Goal: Task Accomplishment & Management: Complete application form

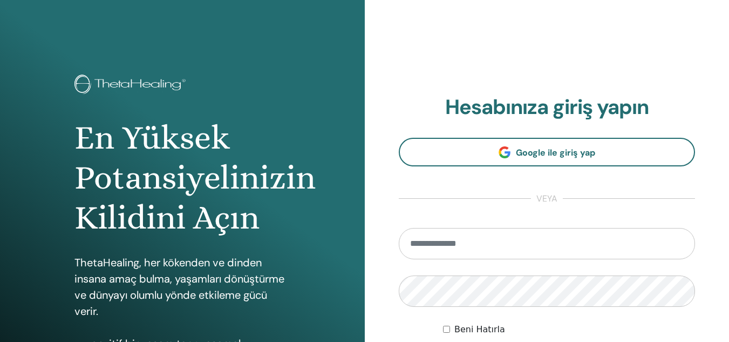
click at [486, 243] on input "email" at bounding box center [547, 243] width 297 height 31
type input "**********"
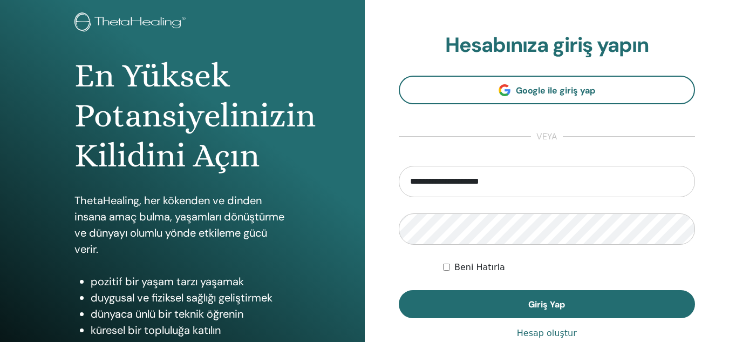
scroll to position [72, 0]
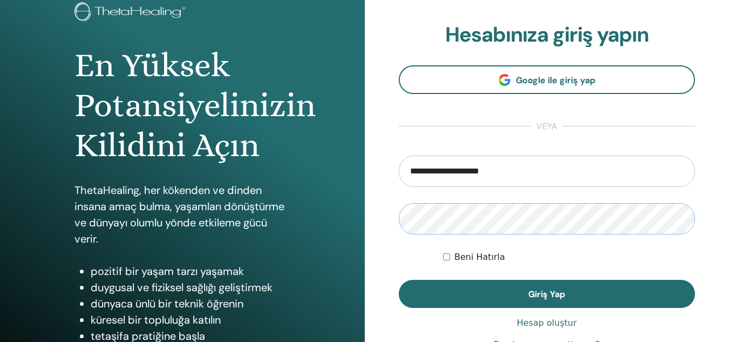
click at [399, 280] on button "Giriş Yap" at bounding box center [547, 294] width 297 height 28
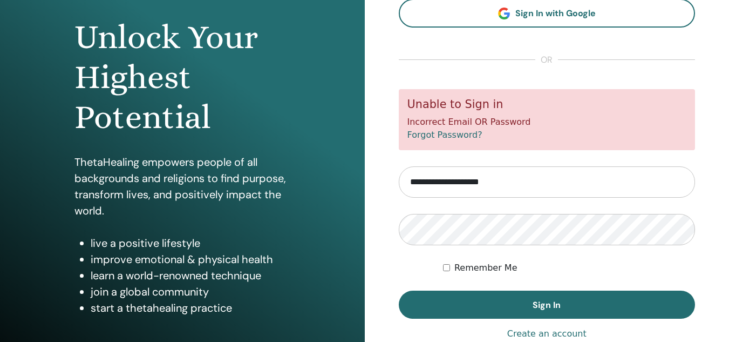
scroll to position [101, 0]
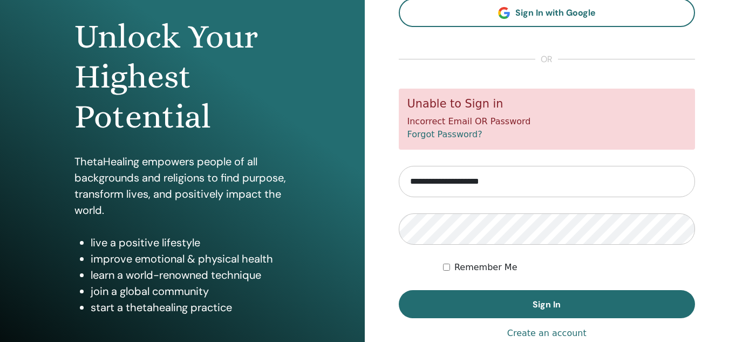
click at [451, 132] on link "Forgot Password?" at bounding box center [444, 134] width 75 height 10
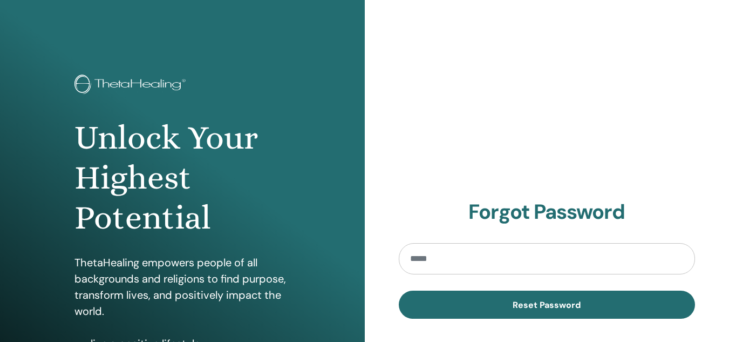
click at [435, 257] on input "email" at bounding box center [547, 258] width 297 height 31
type input "**********"
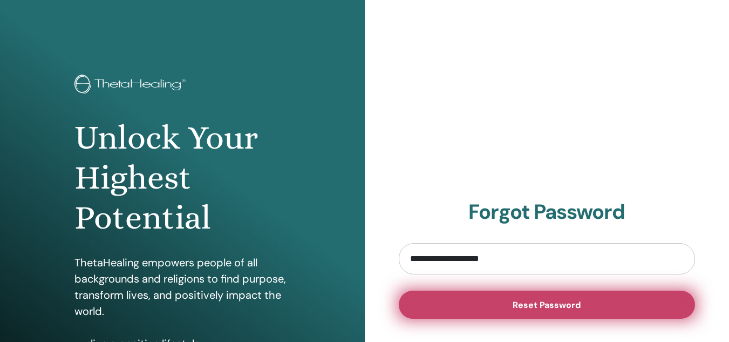
click at [494, 298] on button "Reset Password" at bounding box center [547, 304] width 297 height 28
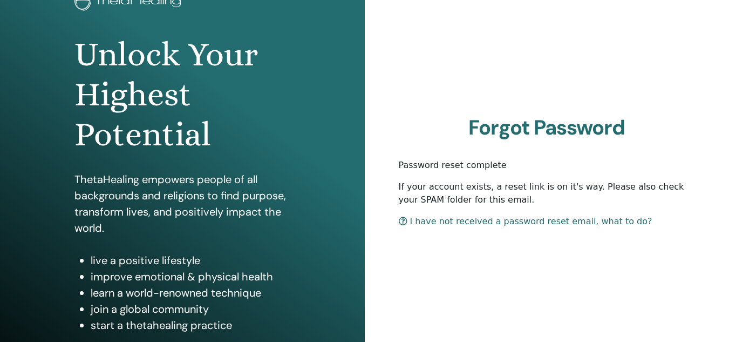
scroll to position [84, 0]
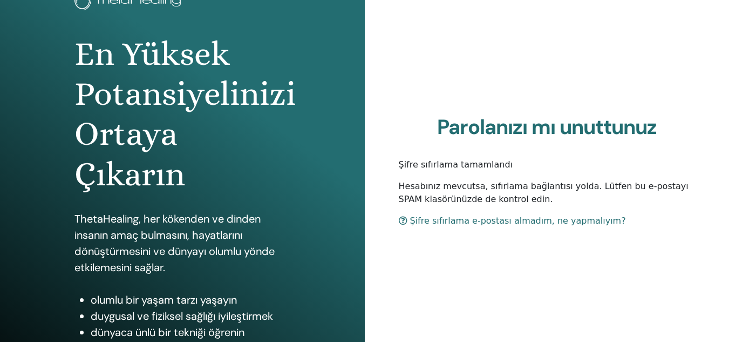
click at [571, 73] on div "Parolanızı mı unuttunuz Şifre sıfırlama tamamlandı Hesabınız mevcutsa, sıfırlam…" at bounding box center [547, 175] width 365 height 518
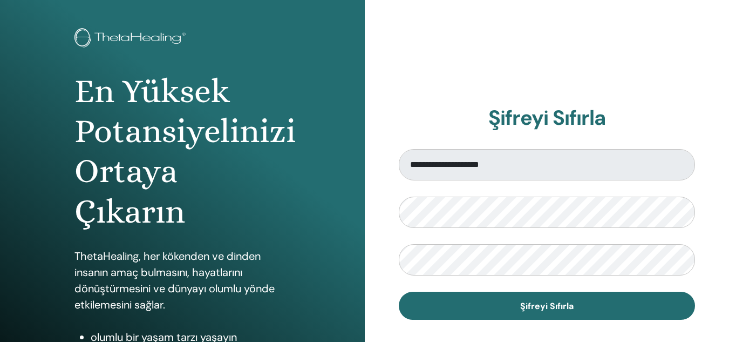
scroll to position [47, 0]
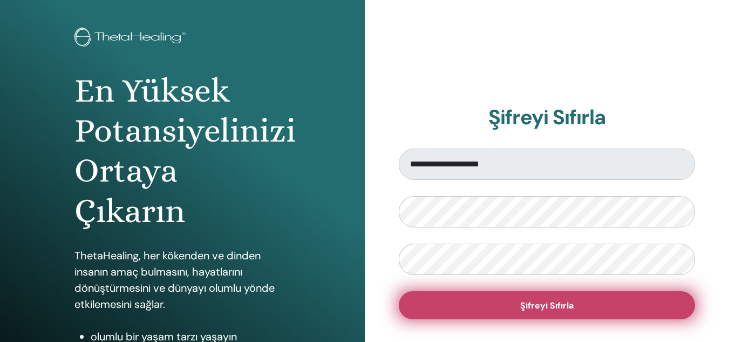
click at [484, 310] on button "Şifreyi Sıfırla" at bounding box center [547, 305] width 297 height 28
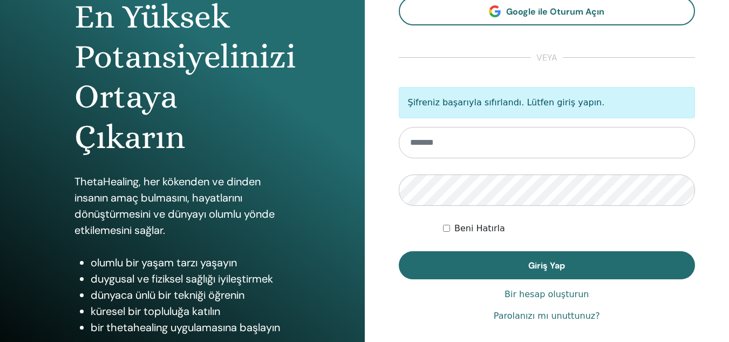
scroll to position [121, 0]
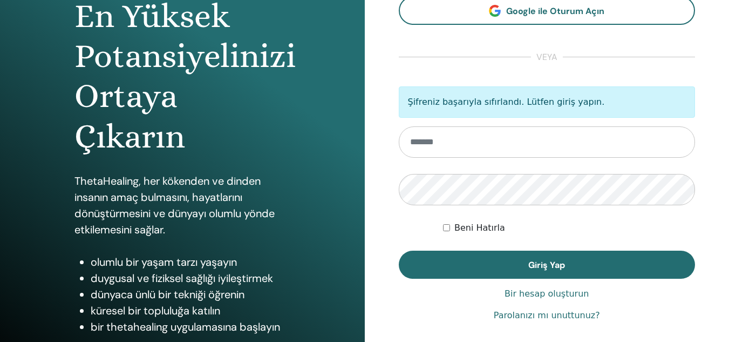
click at [478, 142] on input "email" at bounding box center [547, 141] width 297 height 31
type input "**********"
click at [453, 227] on div "Beni Hatırla" at bounding box center [569, 227] width 252 height 13
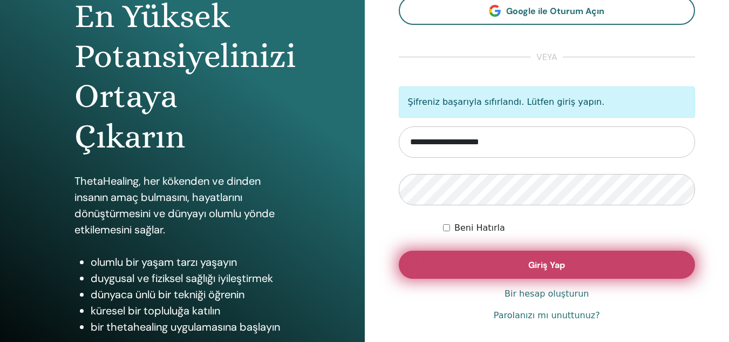
click at [491, 269] on button "Giriş Yap" at bounding box center [547, 264] width 297 height 28
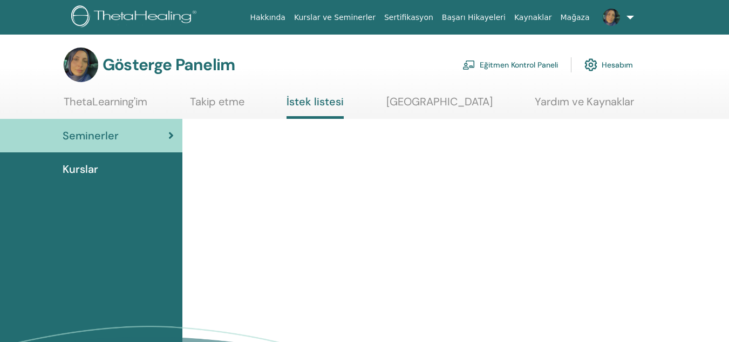
click at [575, 127] on div at bounding box center [426, 132] width 475 height 26
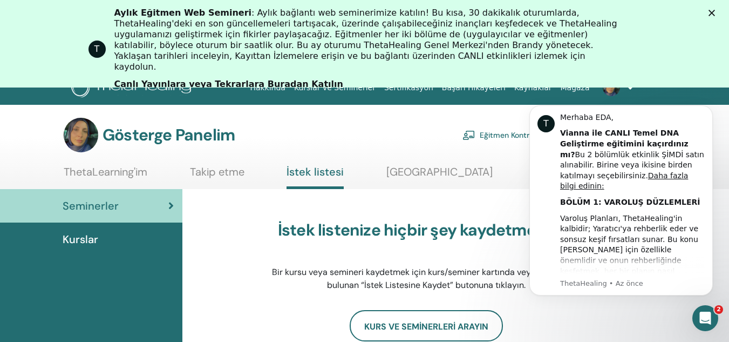
scroll to position [18, 0]
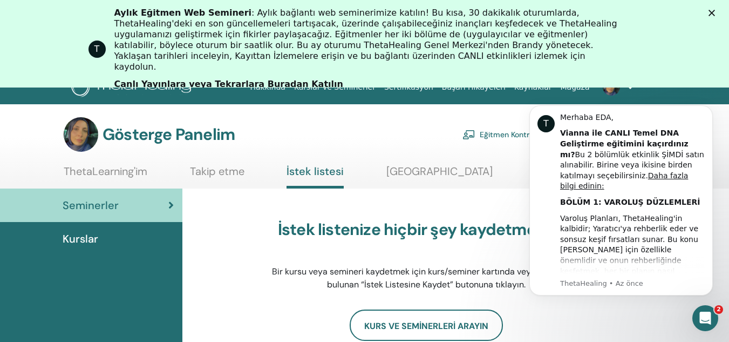
click at [715, 12] on polygon "Kapat" at bounding box center [712, 13] width 6 height 6
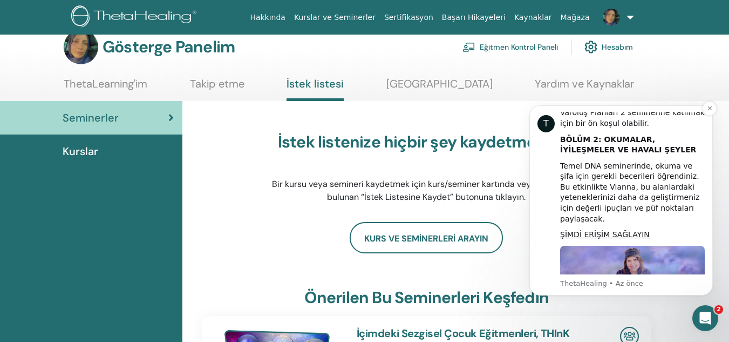
scroll to position [200, 0]
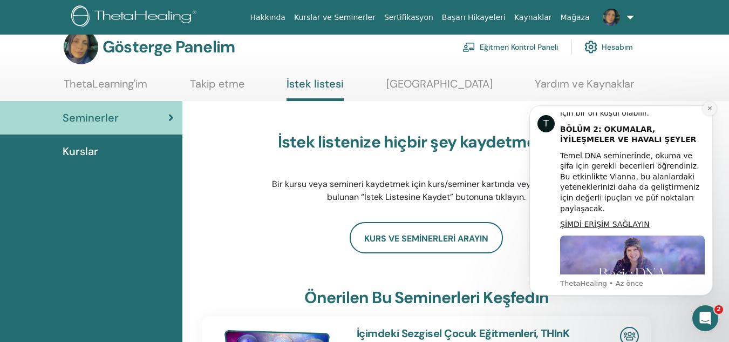
click at [711, 107] on icon "Bildirimi reddet" at bounding box center [709, 108] width 4 height 4
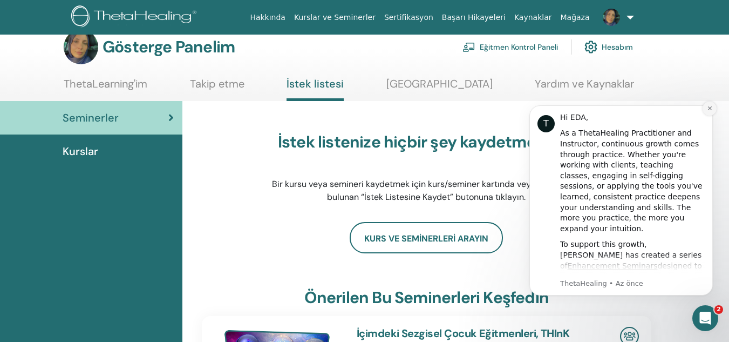
click at [711, 107] on icon "Dismiss notification" at bounding box center [709, 108] width 4 height 4
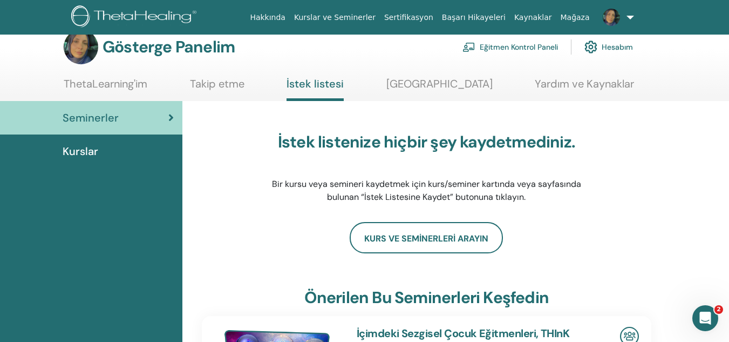
click at [506, 49] on font "Eğitmen Kontrol Paneli" at bounding box center [519, 48] width 78 height 10
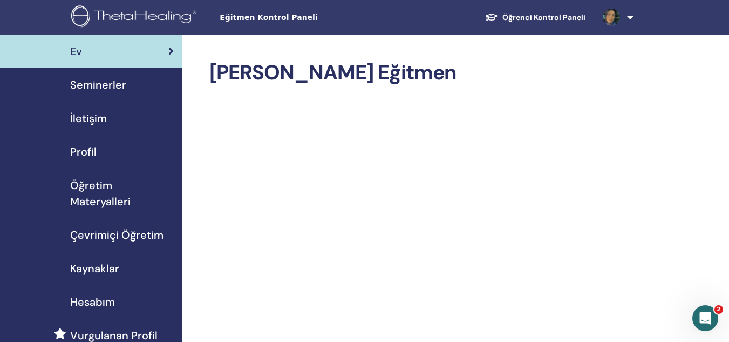
scroll to position [1, 0]
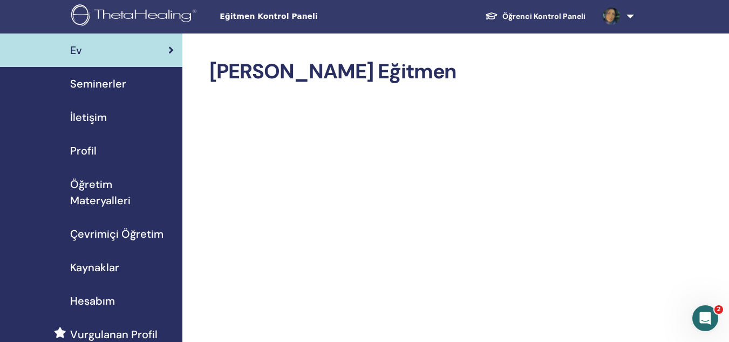
click at [93, 80] on font "Seminerler" at bounding box center [98, 84] width 56 height 14
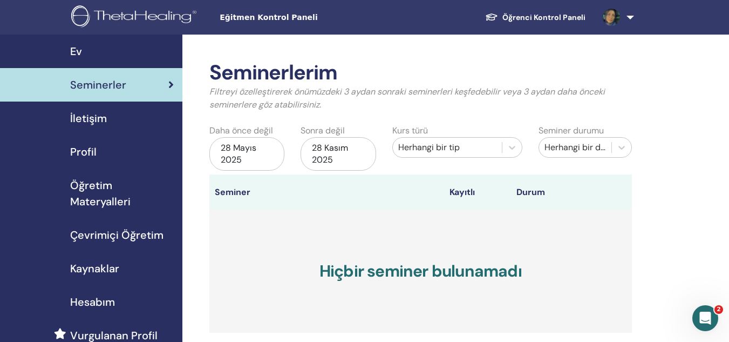
click at [246, 142] on font "28 Mayıs 2025" at bounding box center [239, 153] width 36 height 23
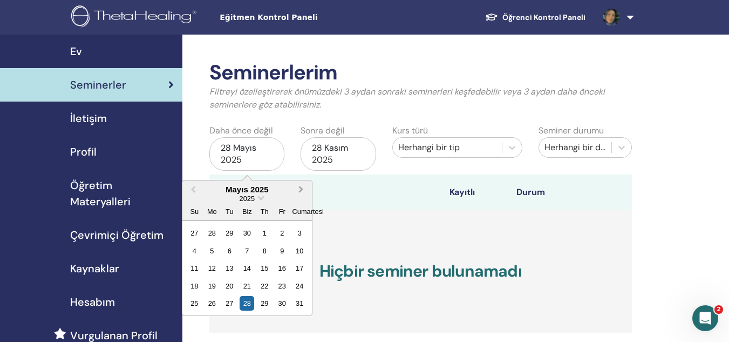
click at [301, 189] on span "Gelecek Ay" at bounding box center [301, 188] width 0 height 11
click at [278, 300] on div "29" at bounding box center [282, 303] width 15 height 15
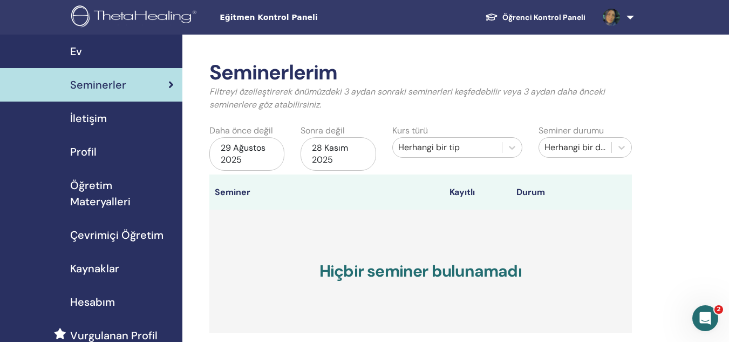
click at [351, 146] on div "28 Kasım 2025" at bounding box center [338, 153] width 75 height 33
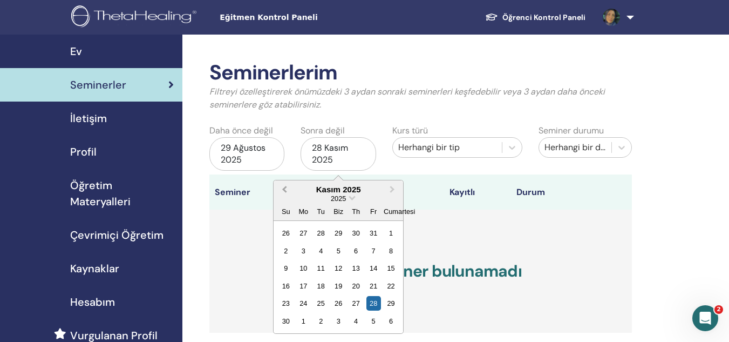
click at [282, 192] on button "Önceki Ay" at bounding box center [283, 189] width 17 height 17
click at [285, 319] on div "31" at bounding box center [285, 321] width 15 height 15
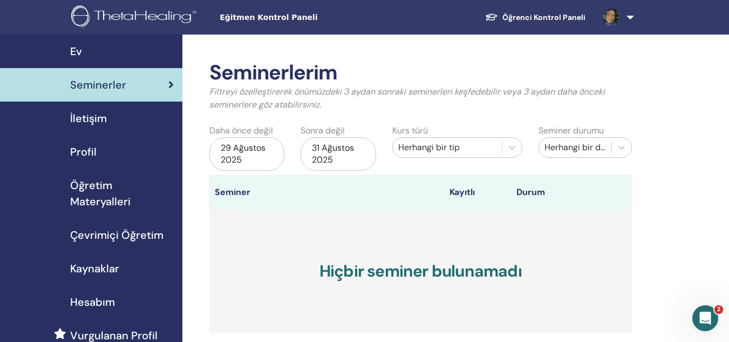
click at [469, 142] on div "Herhangi bir tip" at bounding box center [447, 147] width 98 height 13
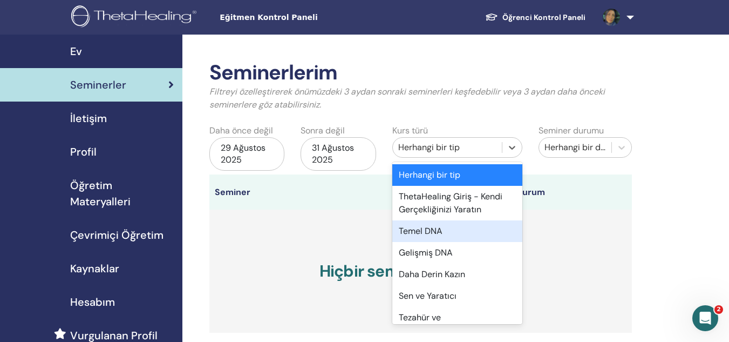
click at [438, 226] on font "Temel DNA" at bounding box center [421, 230] width 44 height 11
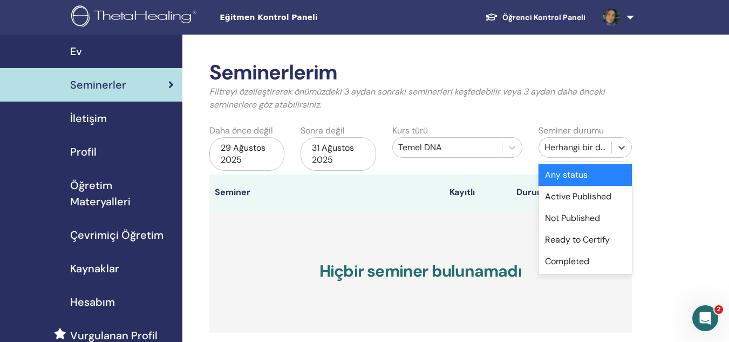
click at [580, 141] on div "Herhangi bir durum" at bounding box center [576, 147] width 62 height 13
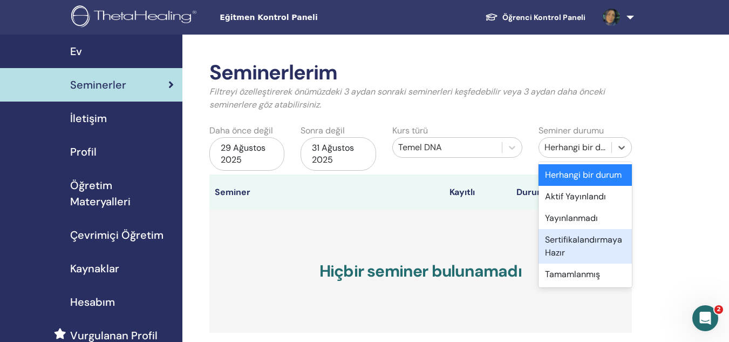
click at [567, 248] on div "Sertifikalandırmaya Hazır" at bounding box center [585, 246] width 93 height 35
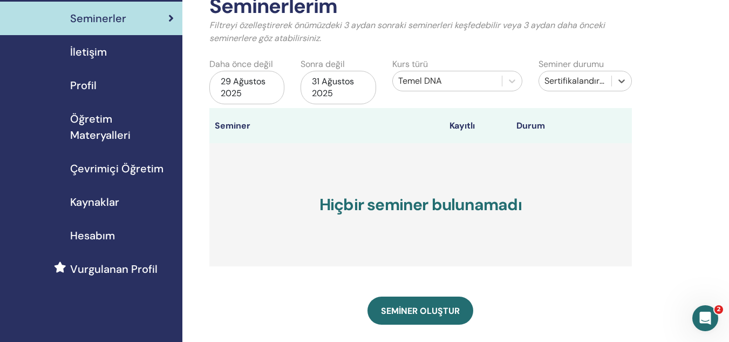
scroll to position [67, 0]
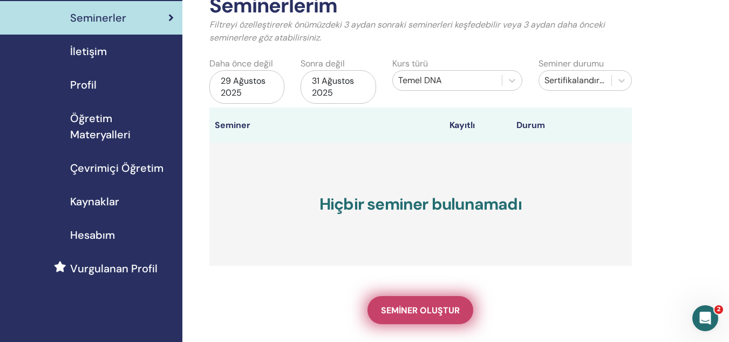
click at [403, 305] on font "Seminer oluştur" at bounding box center [420, 309] width 79 height 11
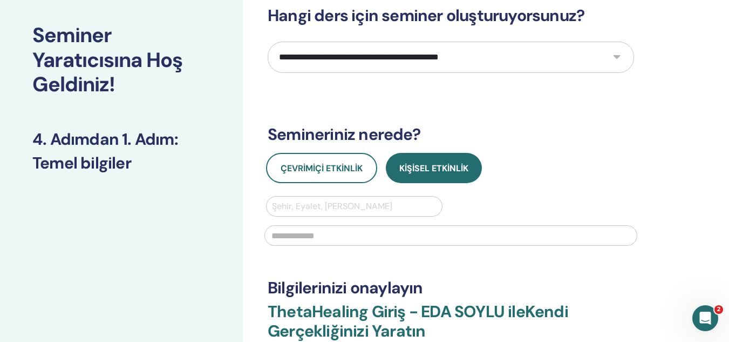
scroll to position [67, 0]
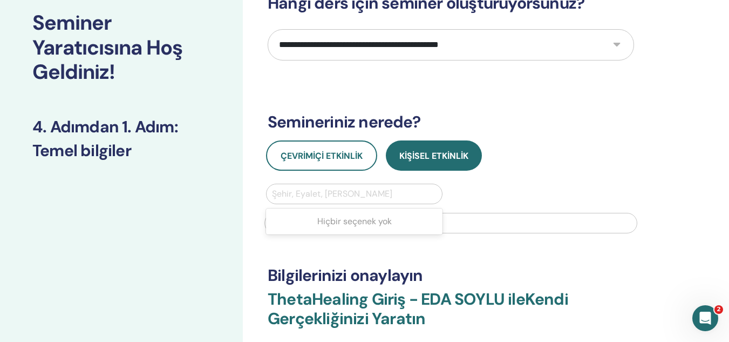
click at [330, 191] on div at bounding box center [354, 193] width 165 height 15
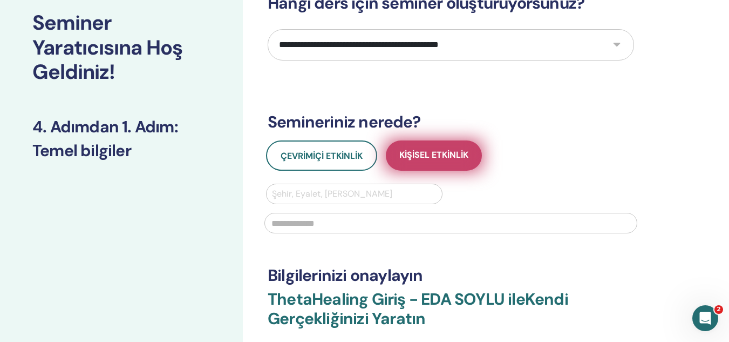
click at [422, 149] on font "Kişisel Etkinlik" at bounding box center [433, 154] width 69 height 11
click at [440, 151] on font "Kişisel Etkinlik" at bounding box center [433, 154] width 69 height 11
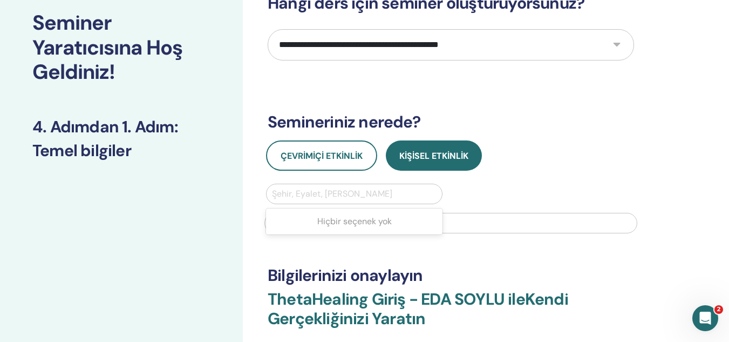
click at [389, 189] on div at bounding box center [354, 193] width 165 height 15
click at [484, 41] on select "**********" at bounding box center [451, 44] width 366 height 31
select select "*"
click at [268, 29] on select "**********" at bounding box center [451, 44] width 366 height 31
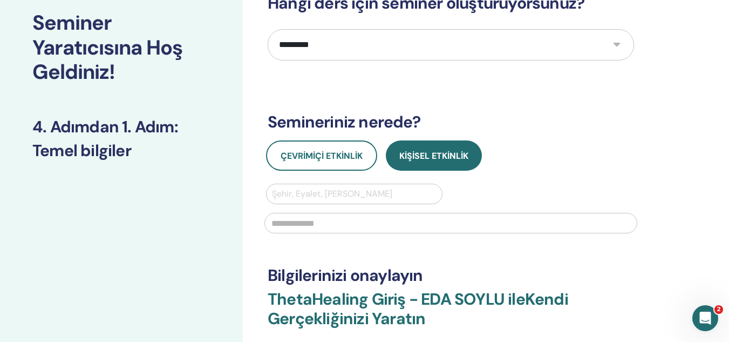
click at [351, 232] on input "text" at bounding box center [450, 223] width 373 height 21
type input "*******"
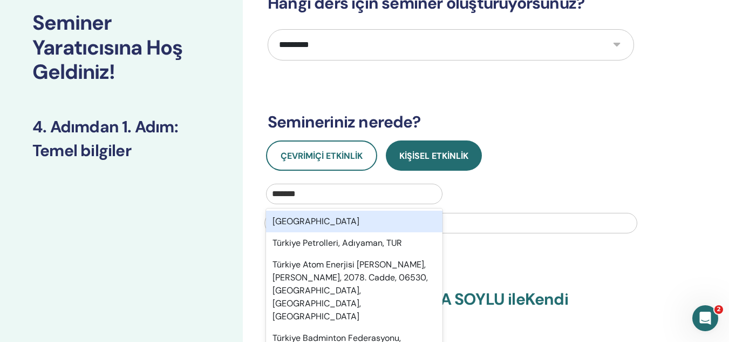
click at [342, 219] on div "Türkiye" at bounding box center [354, 221] width 176 height 22
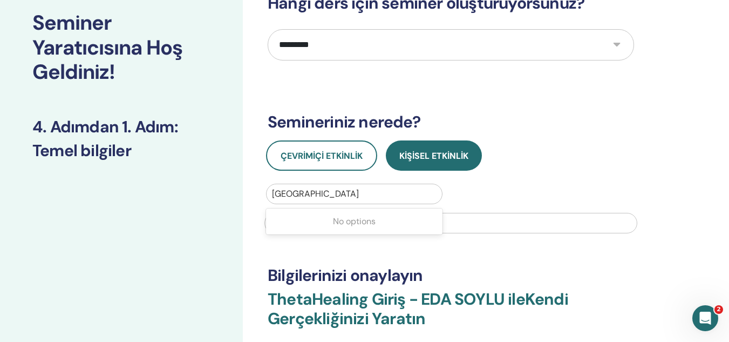
click at [327, 200] on div at bounding box center [354, 193] width 165 height 15
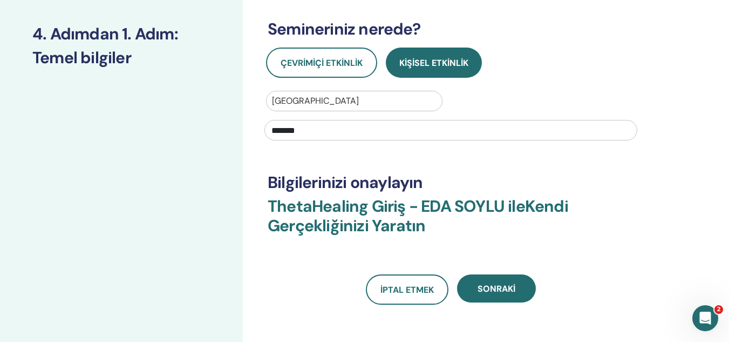
scroll to position [160, 0]
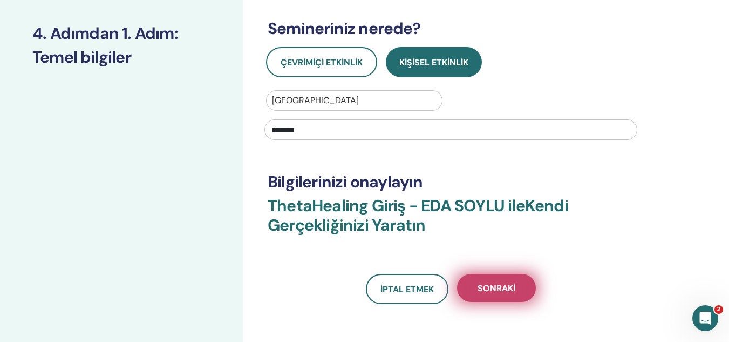
click at [488, 287] on font "Sonraki" at bounding box center [497, 287] width 38 height 11
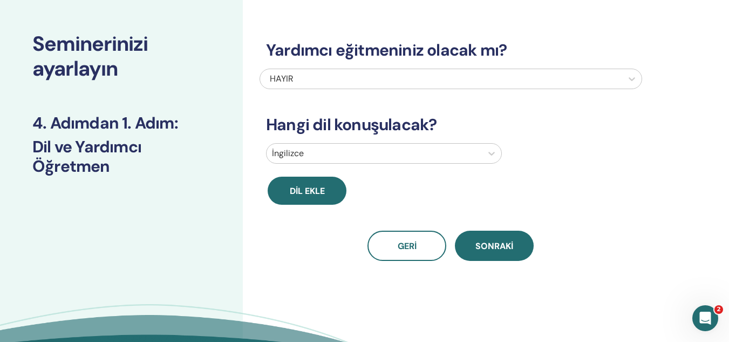
scroll to position [26, 0]
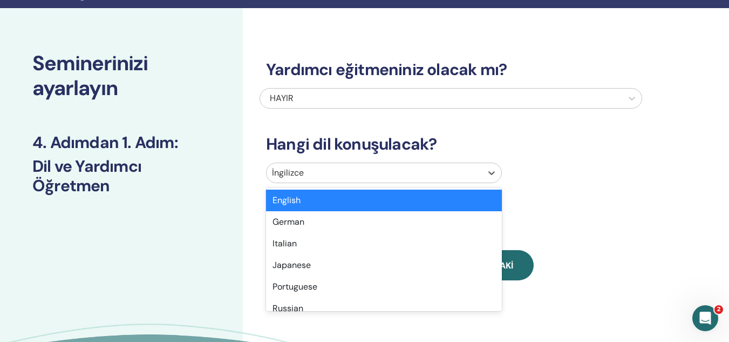
click at [456, 175] on div at bounding box center [374, 172] width 205 height 15
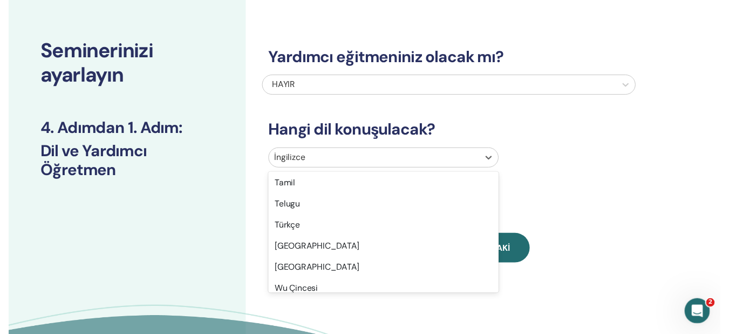
scroll to position [868, 0]
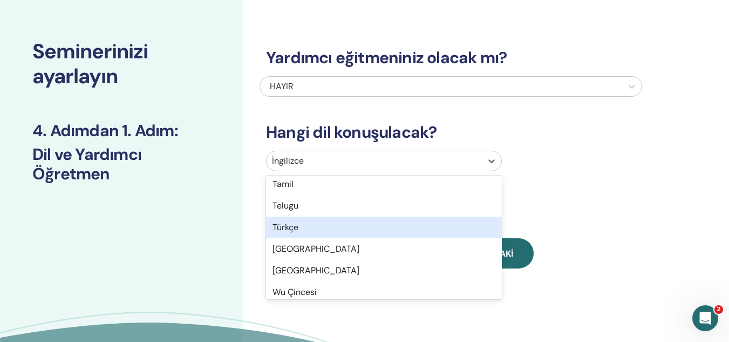
click at [324, 228] on div "Türkçe" at bounding box center [384, 227] width 236 height 22
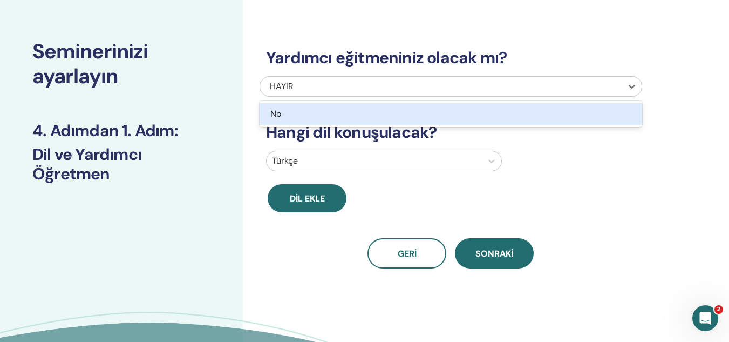
click at [331, 89] on div "HAYIR" at bounding box center [414, 86] width 288 height 13
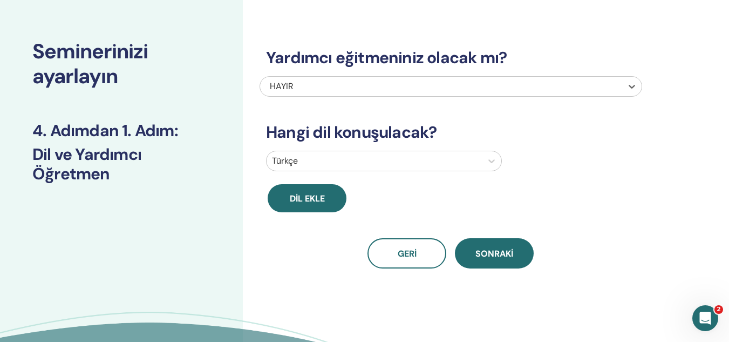
click at [331, 89] on div "HAYIR" at bounding box center [414, 86] width 288 height 13
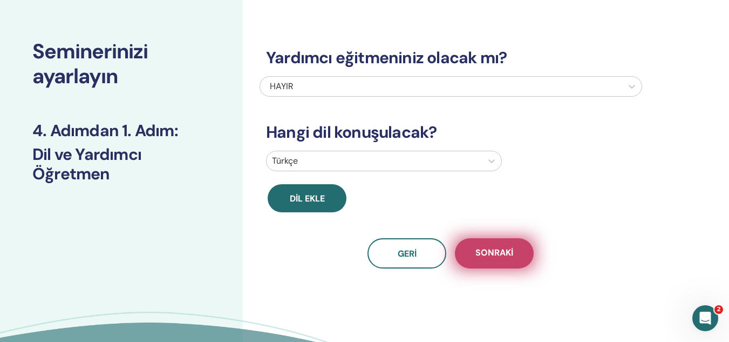
click at [488, 255] on font "Sonraki" at bounding box center [494, 252] width 38 height 11
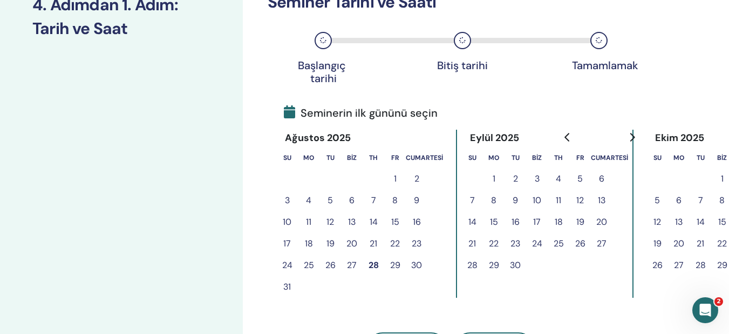
scroll to position [165, 0]
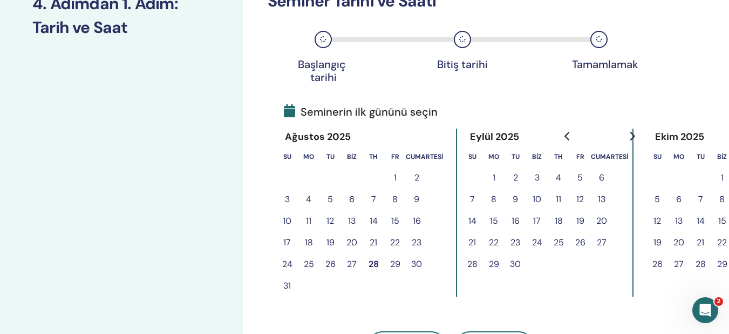
click at [393, 264] on font "29" at bounding box center [395, 263] width 10 height 11
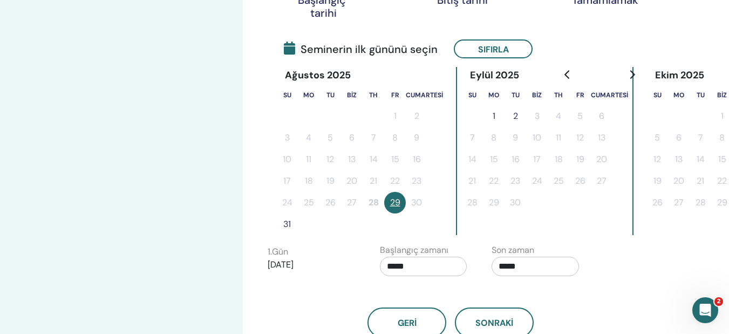
scroll to position [230, 0]
click at [291, 227] on button "31" at bounding box center [287, 224] width 22 height 22
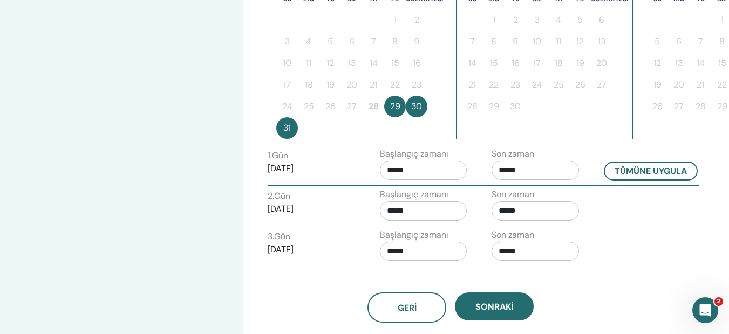
scroll to position [326, 0]
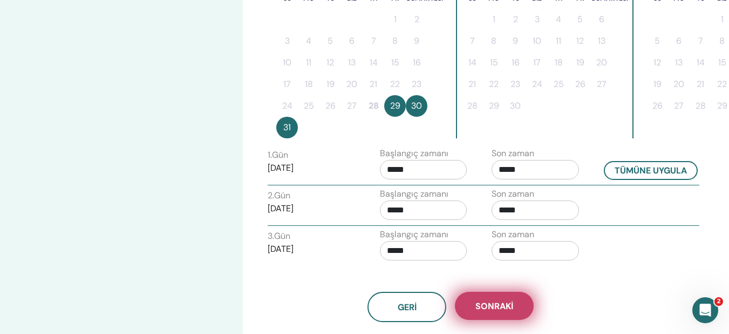
click at [493, 301] on font "Sonraki" at bounding box center [494, 305] width 38 height 11
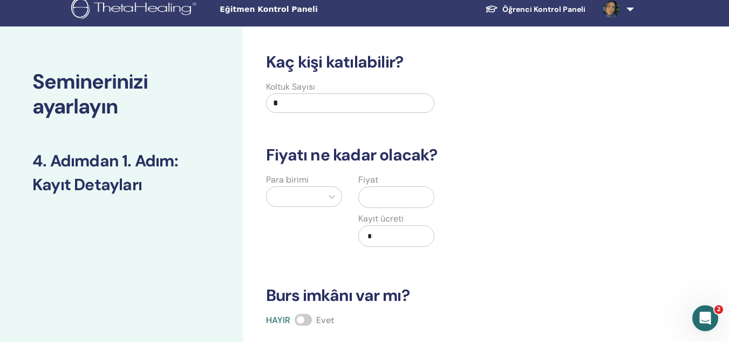
scroll to position [0, 0]
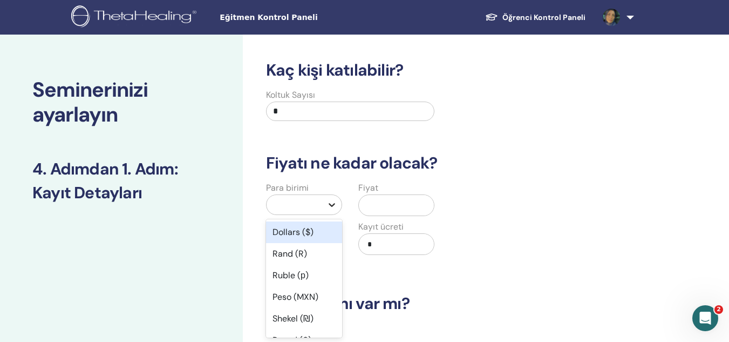
click at [326, 207] on div at bounding box center [331, 204] width 19 height 19
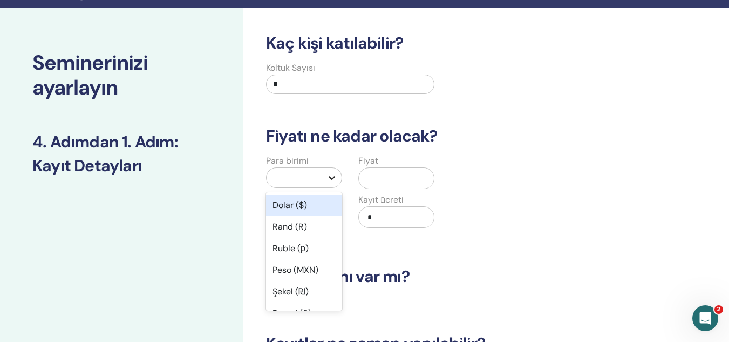
scroll to position [44, 0]
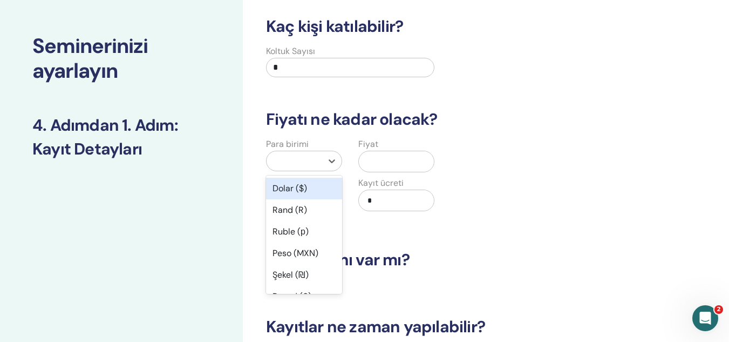
click at [295, 188] on font "Dolar ($)" at bounding box center [290, 187] width 35 height 11
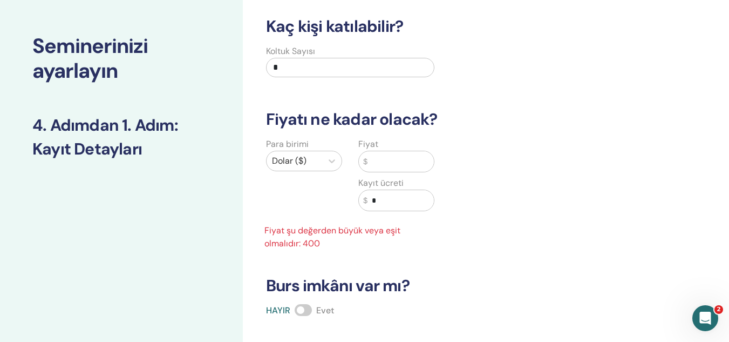
click at [291, 67] on input "*" at bounding box center [350, 67] width 168 height 19
type input "*"
click at [381, 164] on input "text" at bounding box center [401, 161] width 66 height 21
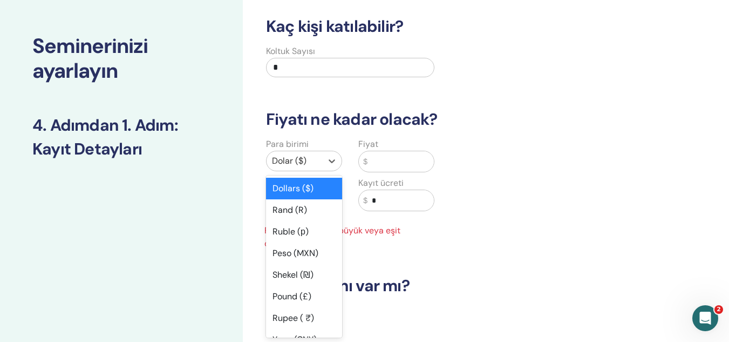
click at [322, 158] on div "Dolar ($)" at bounding box center [295, 160] width 56 height 19
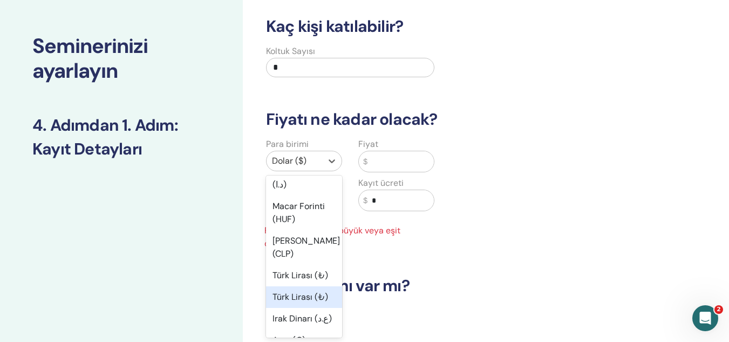
scroll to position [854, 0]
click at [301, 287] on div "Türk Lirası (₺)" at bounding box center [304, 276] width 76 height 22
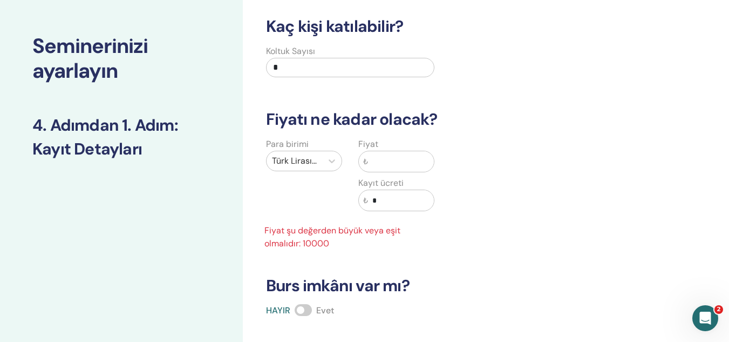
click at [386, 171] on input "text" at bounding box center [401, 161] width 66 height 21
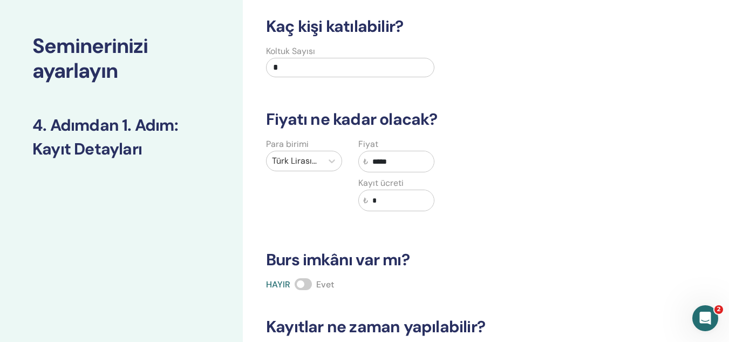
type input "*****"
click at [391, 202] on input "*" at bounding box center [401, 200] width 66 height 21
type input "*"
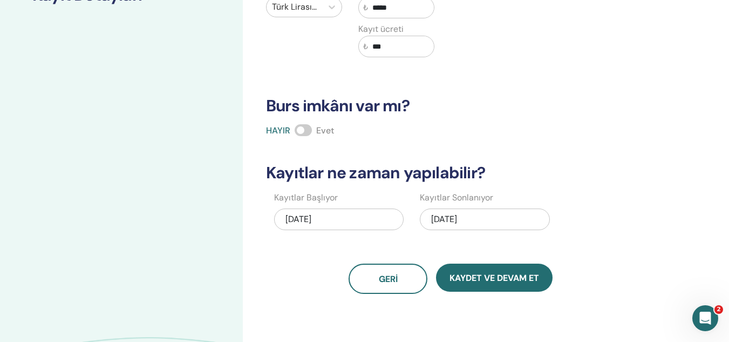
scroll to position [198, 0]
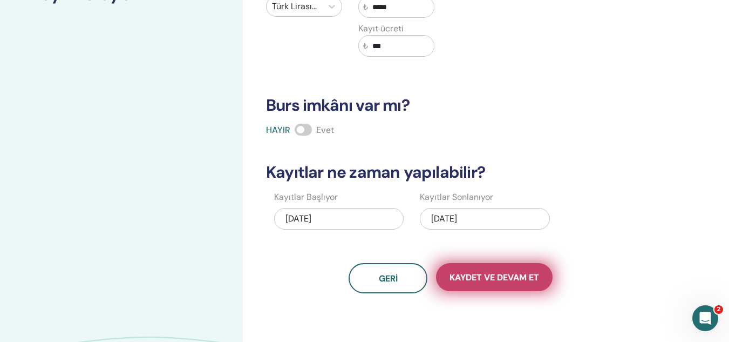
type input "***"
click at [464, 275] on font "Kaydet ve Devam Et" at bounding box center [495, 276] width 90 height 11
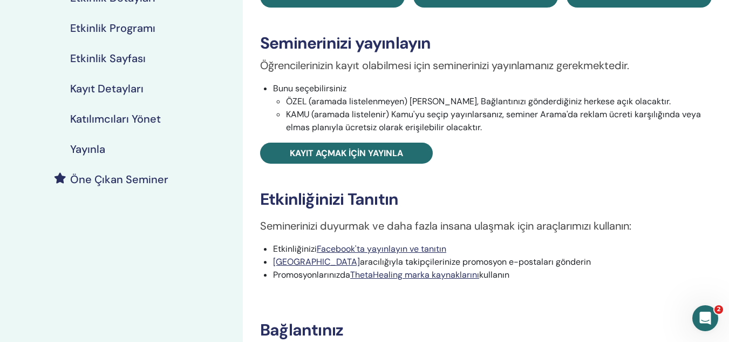
scroll to position [145, 0]
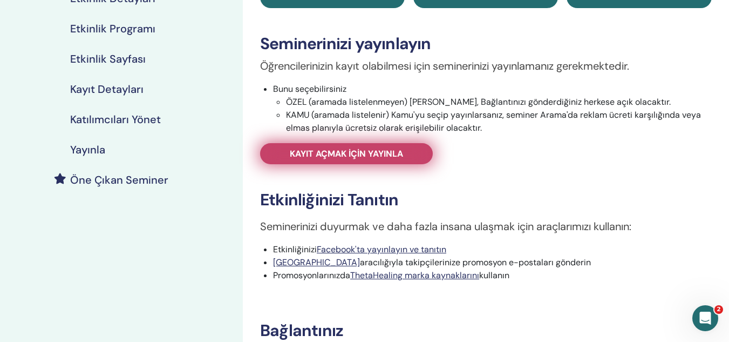
click at [371, 154] on font "Kayıt açmak için yayınla" at bounding box center [346, 153] width 113 height 11
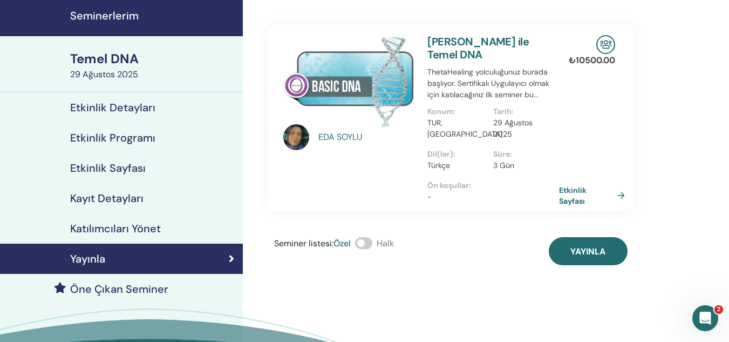
scroll to position [37, 0]
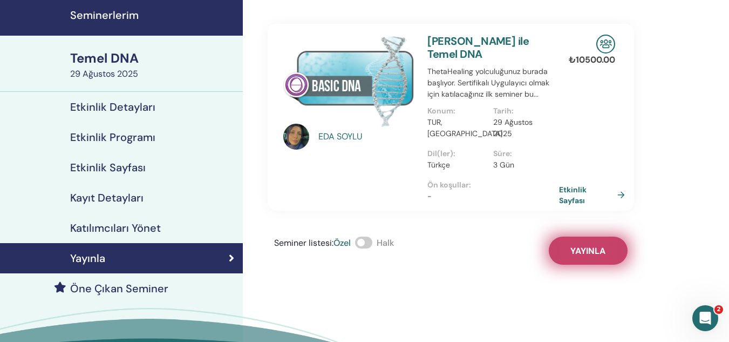
click at [581, 245] on font "Yayınla" at bounding box center [587, 250] width 35 height 11
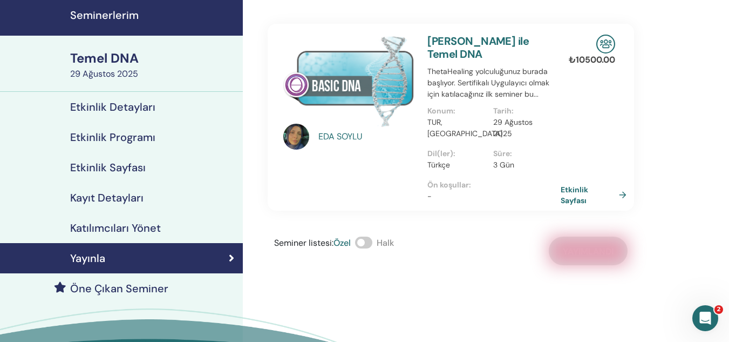
click at [611, 184] on font "Etkinlik Sayfası" at bounding box center [588, 194] width 54 height 21
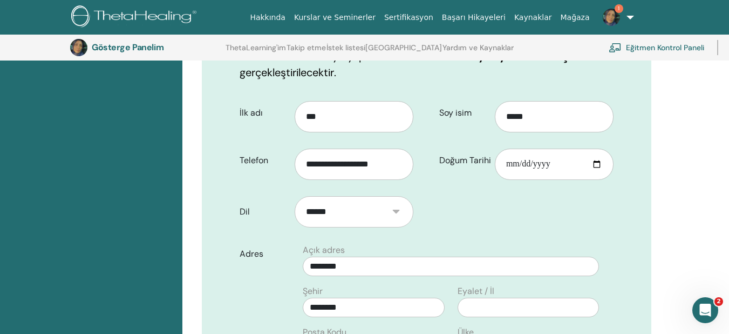
scroll to position [201, 0]
click at [352, 126] on input "***" at bounding box center [354, 116] width 119 height 31
type input "*"
type input "*****"
click at [539, 110] on input "*****" at bounding box center [554, 116] width 119 height 31
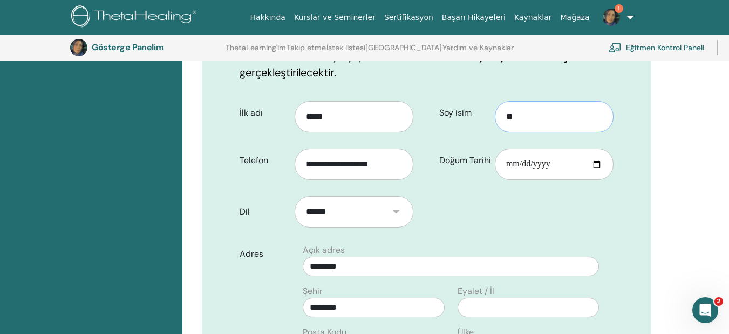
type input "*"
type input "********"
click at [392, 164] on input "**********" at bounding box center [354, 163] width 119 height 31
type input "*"
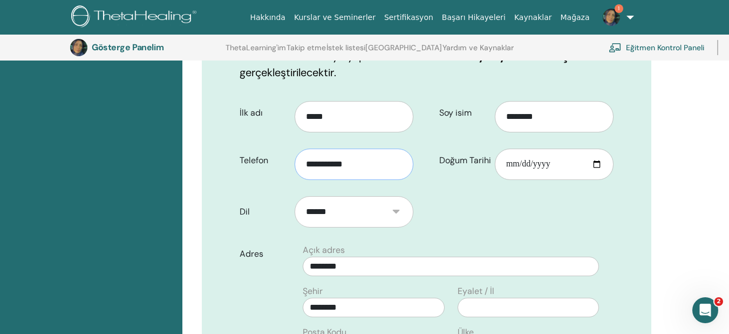
type input "**********"
click at [556, 164] on input "**********" at bounding box center [554, 163] width 119 height 31
type input "**********"
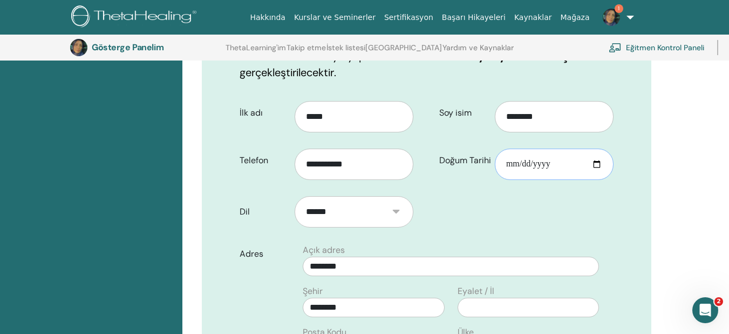
click at [521, 165] on input "**********" at bounding box center [554, 163] width 119 height 31
type input "**********"
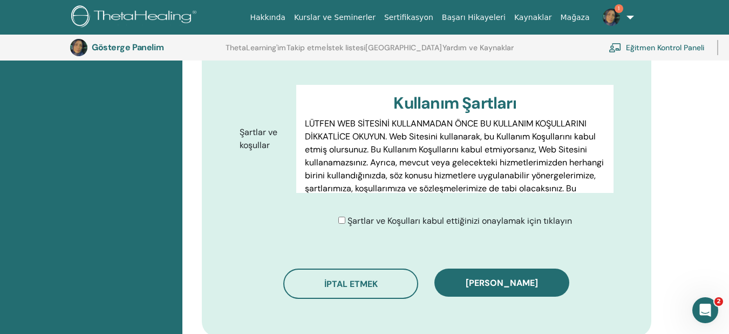
scroll to position [528, 0]
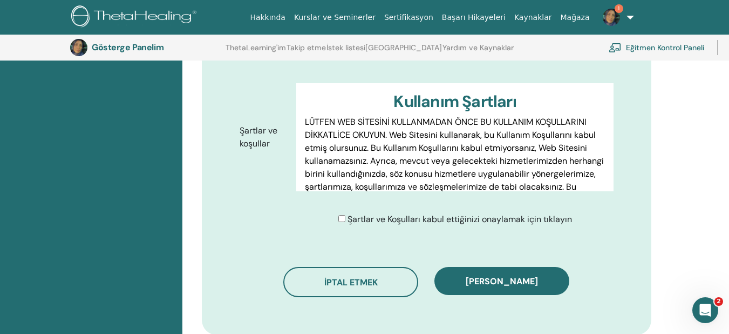
click at [346, 220] on div "Şartlar ve Koşulları kabul ettiğinizi onaylamak için tıklayın" at bounding box center [455, 219] width 234 height 13
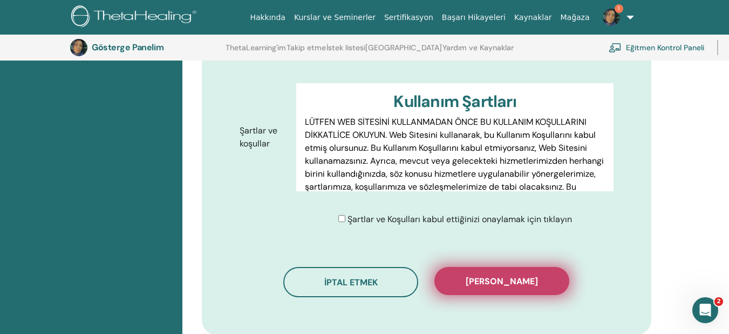
click at [462, 280] on button "Kaydı onayla" at bounding box center [501, 281] width 135 height 28
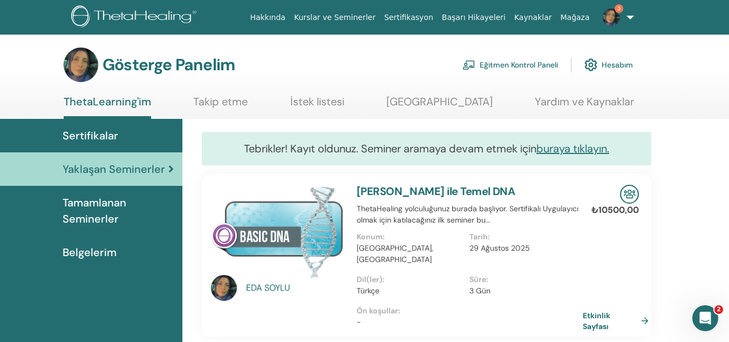
click at [434, 188] on font "[PERSON_NAME] ile Temel DNA" at bounding box center [436, 191] width 159 height 14
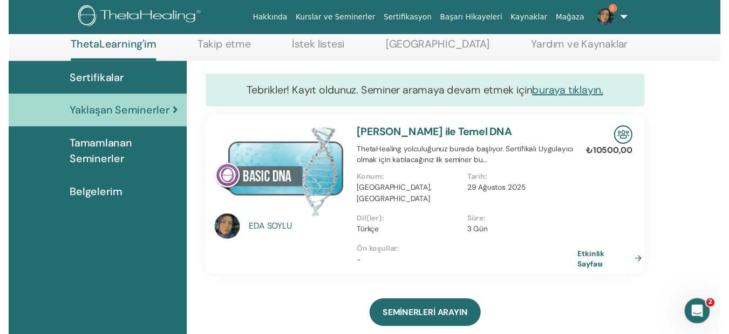
scroll to position [130, 1]
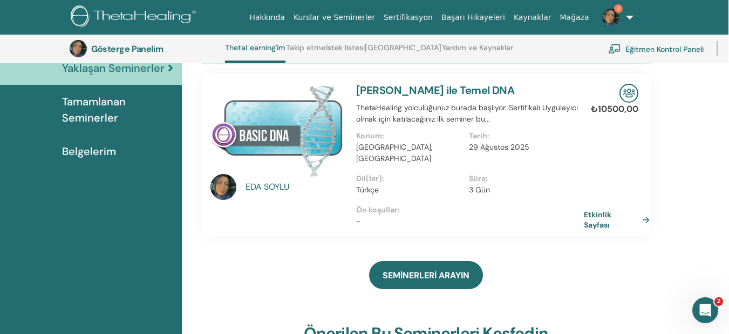
click at [609, 209] on font "Etkinlik Sayfası" at bounding box center [598, 219] width 28 height 20
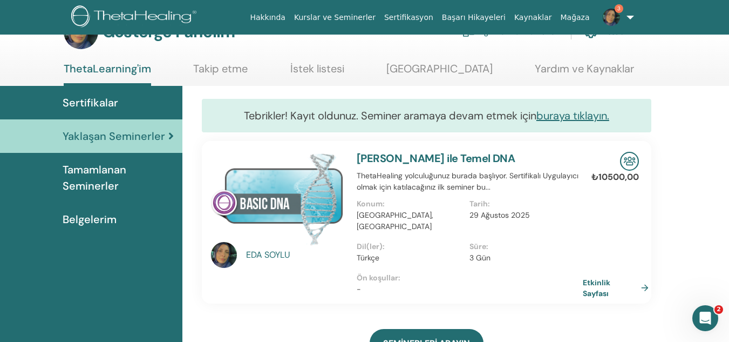
scroll to position [0, 0]
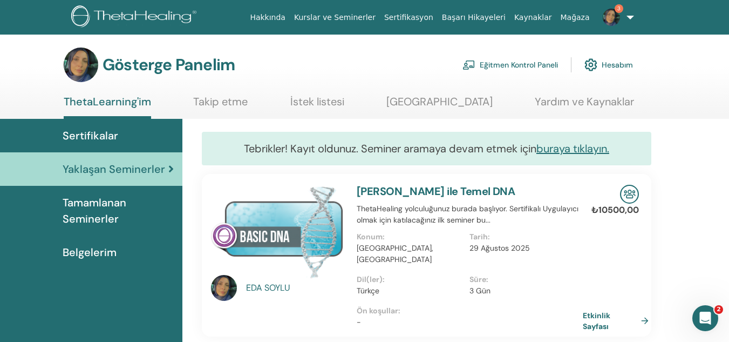
click at [128, 214] on span "Tamamlanan Seminerler" at bounding box center [118, 210] width 111 height 32
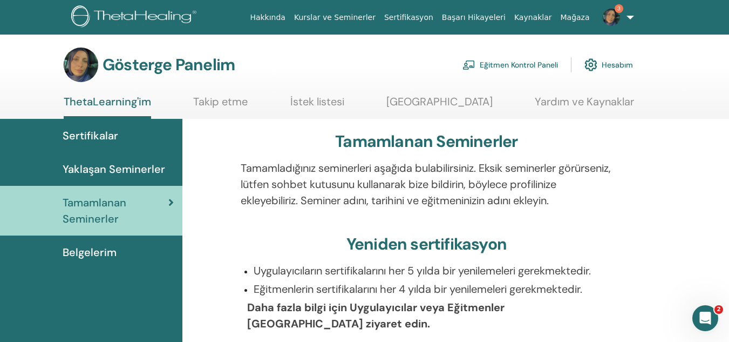
click at [112, 121] on link "Sertifikalar" at bounding box center [91, 135] width 182 height 33
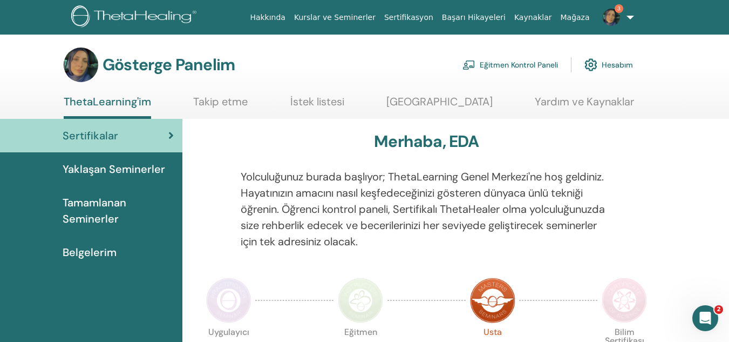
click at [98, 249] on font "Belgelerim" at bounding box center [90, 252] width 54 height 14
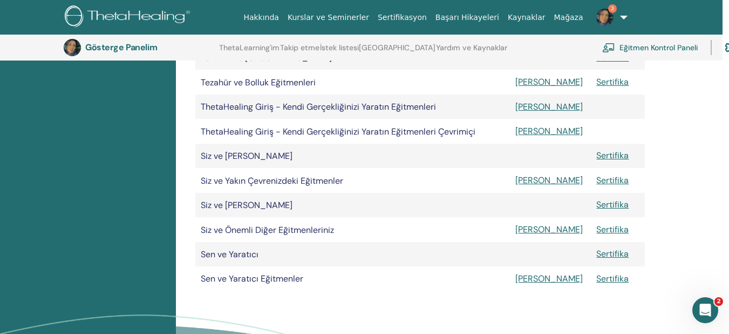
scroll to position [443, 6]
click at [302, 176] on font "Siz ve Yakın Çevrenizdeki Eğitmenler" at bounding box center [272, 179] width 142 height 11
click at [525, 134] on font "[PERSON_NAME]" at bounding box center [548, 129] width 67 height 11
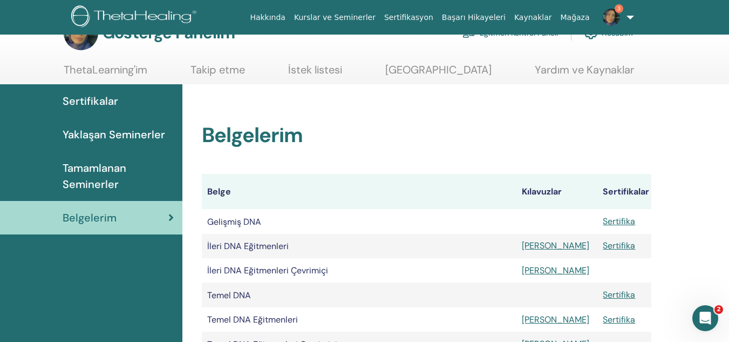
scroll to position [46, 0]
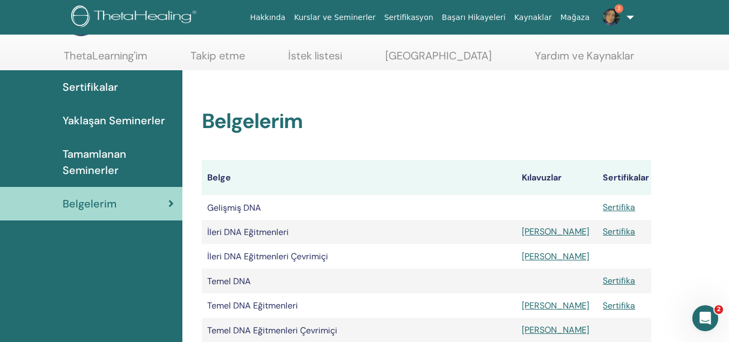
click at [115, 158] on font "Tamamlanan Seminerler" at bounding box center [95, 162] width 64 height 30
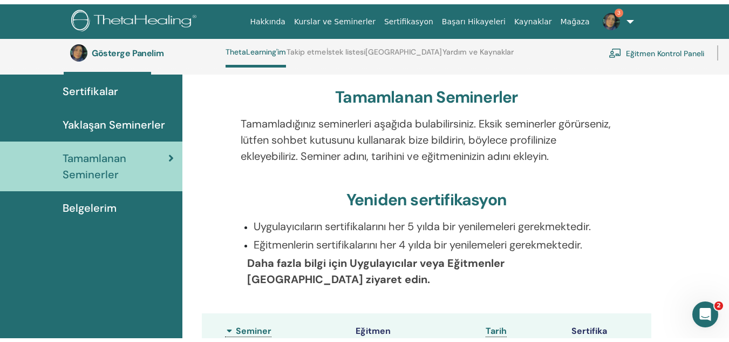
scroll to position [10, 0]
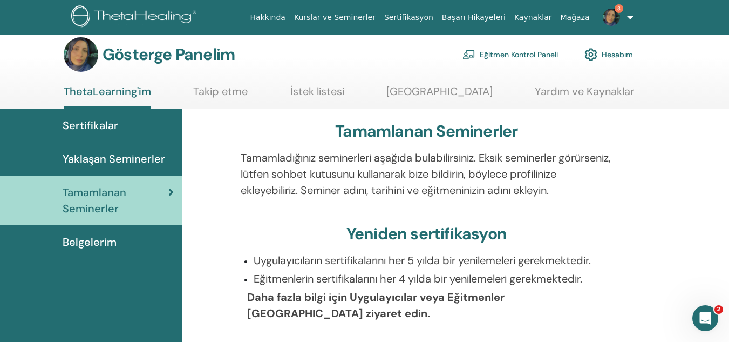
click at [101, 230] on link "Belgelerim" at bounding box center [91, 241] width 182 height 33
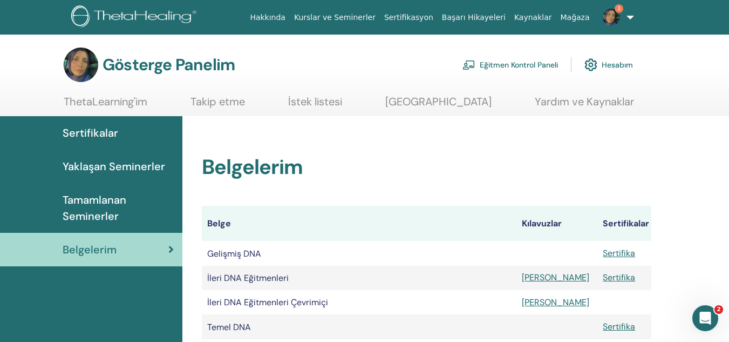
click at [91, 133] on font "Sertifikalar" at bounding box center [91, 133] width 56 height 14
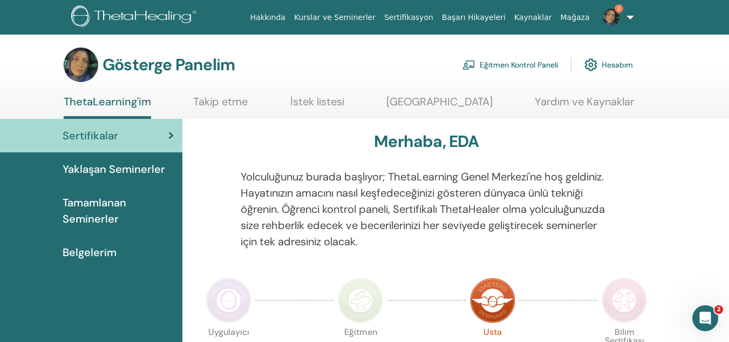
click at [94, 203] on font "Tamamlanan Seminerler" at bounding box center [95, 210] width 64 height 30
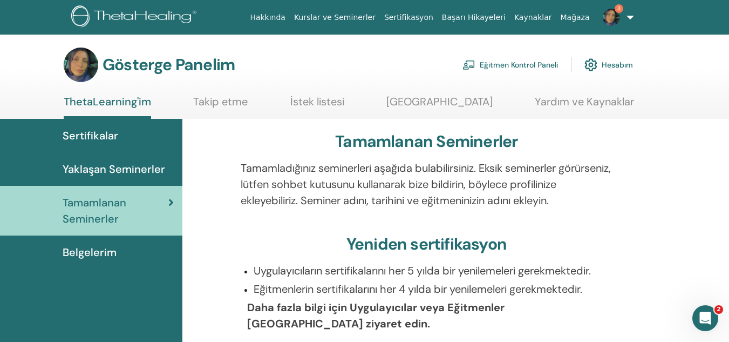
click at [93, 139] on font "Sertifikalar" at bounding box center [91, 135] width 56 height 14
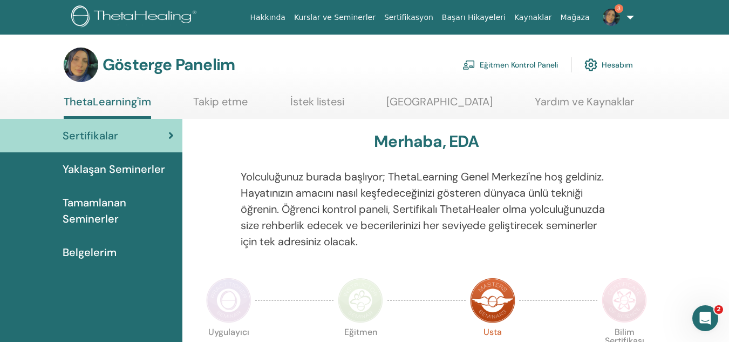
click at [502, 60] on font "Eğitmen Kontrol Paneli" at bounding box center [519, 65] width 78 height 10
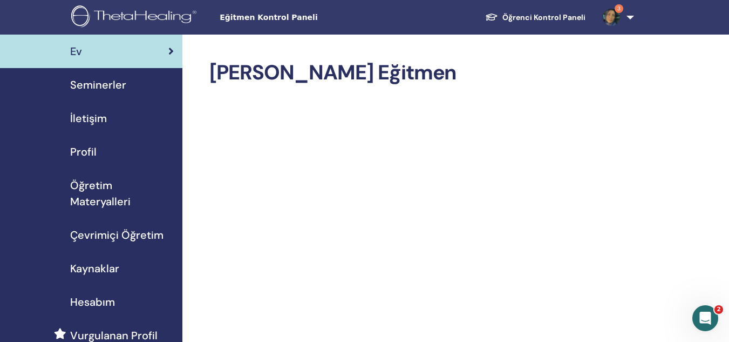
click at [113, 83] on font "Seminerler" at bounding box center [98, 85] width 56 height 14
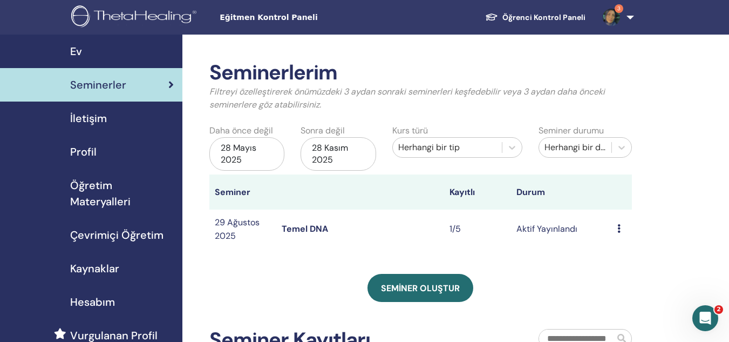
click at [617, 228] on icon at bounding box center [618, 228] width 3 height 9
click at [609, 264] on font "Katılımcılar" at bounding box center [620, 269] width 44 height 11
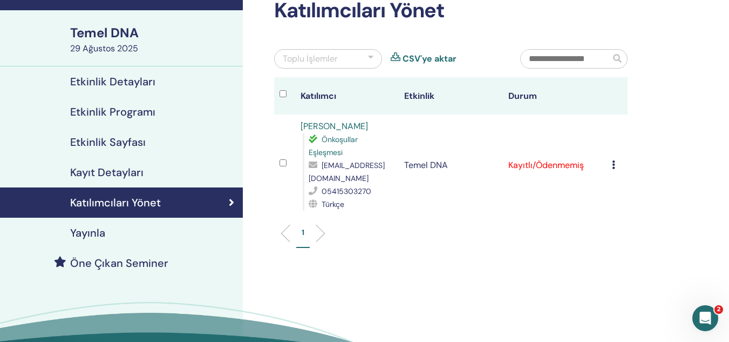
scroll to position [53, 0]
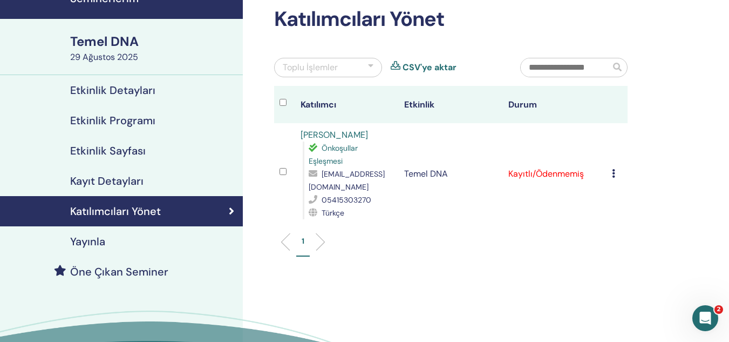
click at [607, 171] on td "Kaydı İptal Et Otomatik onaylama yapmayın Ödendi olarak işaretle Ödenmemiş olar…" at bounding box center [617, 173] width 21 height 101
click at [610, 174] on td "Kaydı İptal Et Otomatik onaylama yapmayın Ödendi olarak işaretle Ödenmemiş olar…" at bounding box center [617, 173] width 21 height 101
click at [616, 176] on div "Kaydı İptal Et Otomatik onaylama yapmayın Ödendi olarak işaretle Ödenmemiş olar…" at bounding box center [617, 173] width 10 height 13
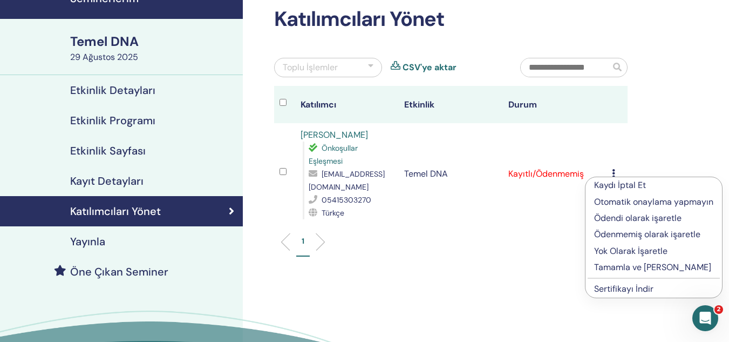
click at [611, 186] on font "Kaydı İptal Et" at bounding box center [620, 184] width 52 height 11
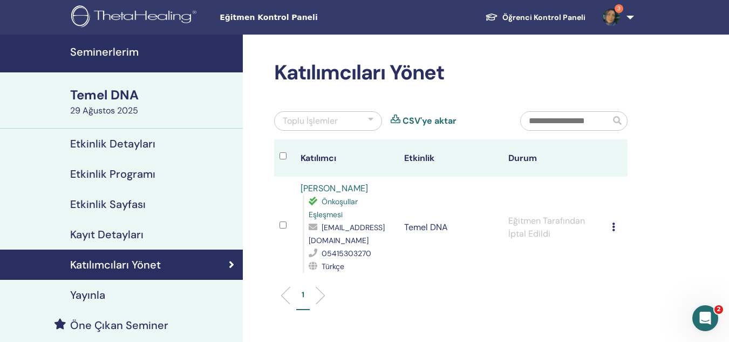
click at [308, 187] on font "[PERSON_NAME]" at bounding box center [334, 187] width 67 height 11
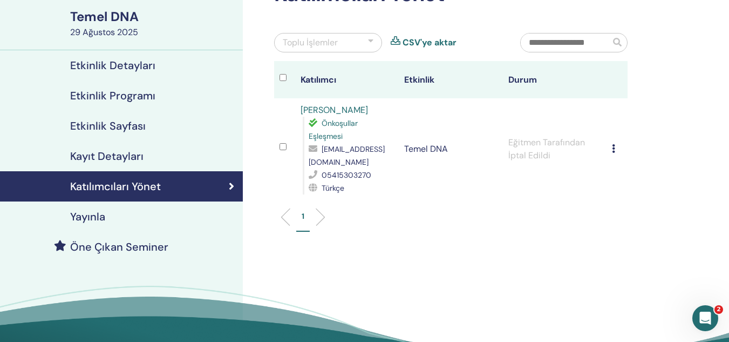
scroll to position [78, 0]
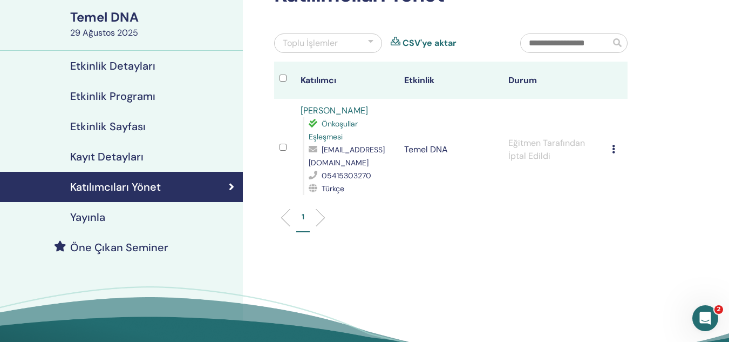
click at [97, 222] on font "Yayınla" at bounding box center [87, 217] width 35 height 14
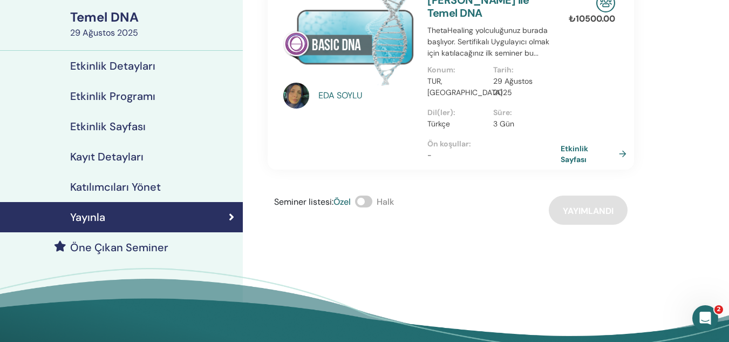
click at [568, 144] on font "Etkinlik Sayfası" at bounding box center [575, 154] width 28 height 20
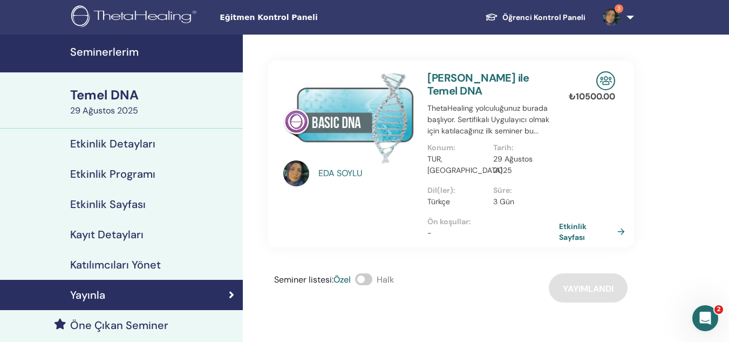
scroll to position [4, 0]
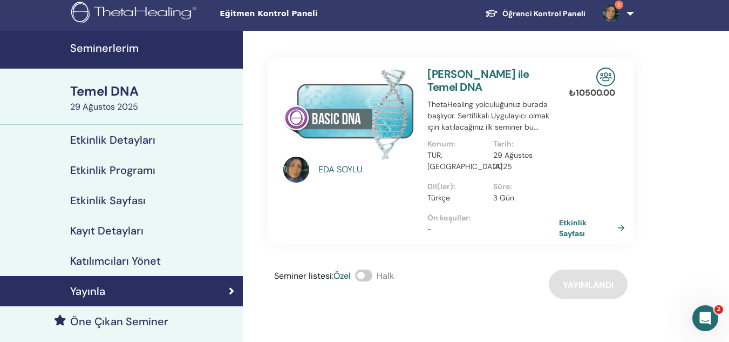
click at [110, 142] on font "Etkinlik Detayları" at bounding box center [112, 140] width 85 height 14
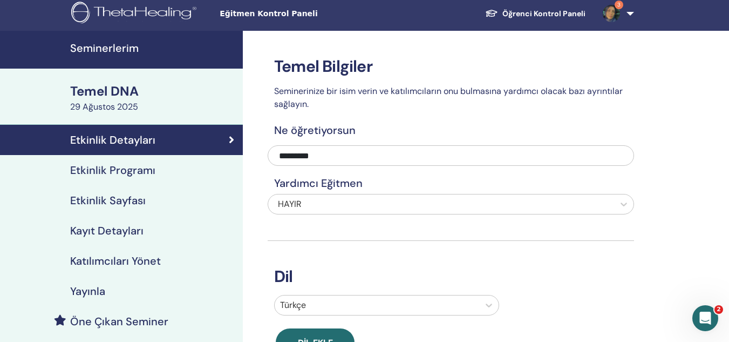
click at [110, 173] on font "Etkinlik Programı" at bounding box center [112, 170] width 85 height 14
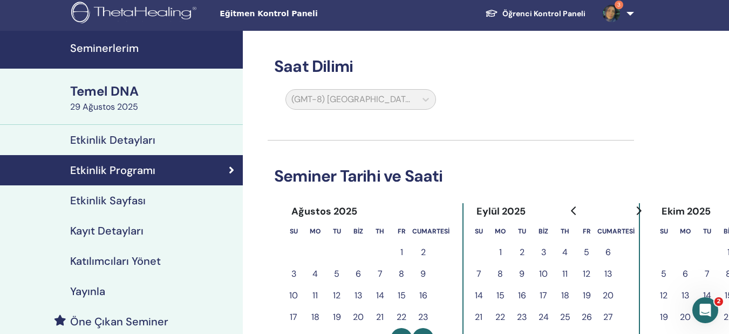
click at [112, 234] on font "Kayıt Detayları" at bounding box center [106, 230] width 73 height 14
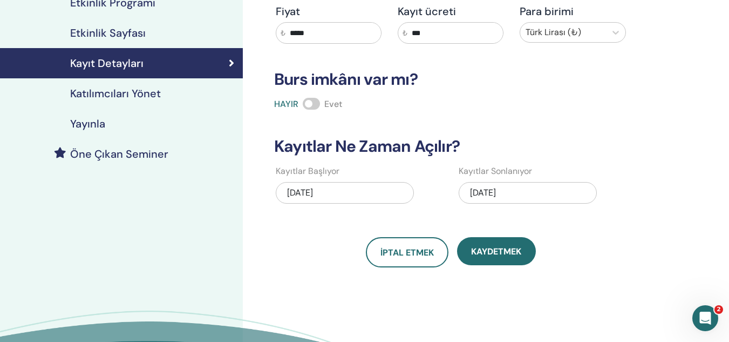
scroll to position [172, 0]
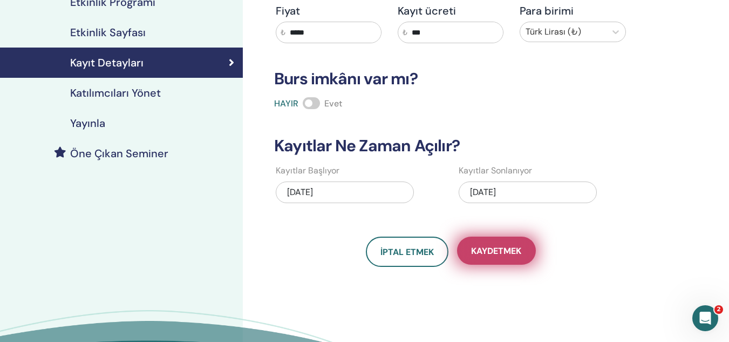
click at [497, 251] on font "Kaydetmek" at bounding box center [496, 250] width 50 height 11
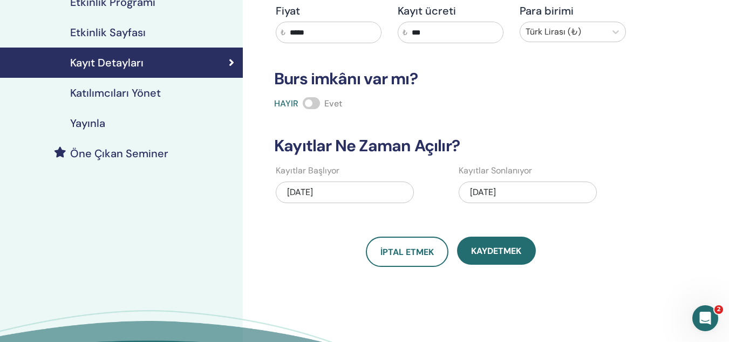
click at [128, 96] on font "Katılımcıları Yönet" at bounding box center [115, 93] width 91 height 14
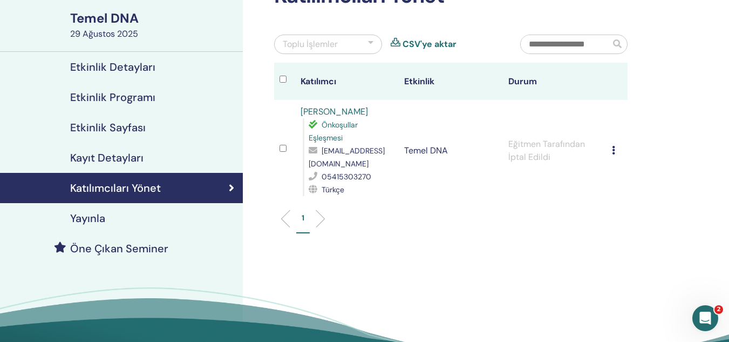
scroll to position [76, 0]
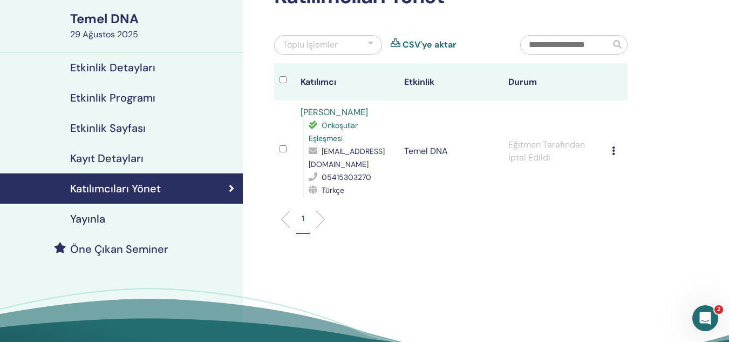
click at [111, 216] on div "Yayınla" at bounding box center [122, 218] width 226 height 13
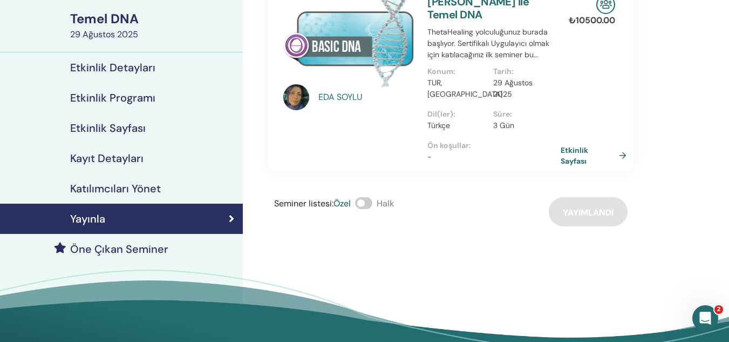
click at [603, 145] on font "Etkinlik Sayfası" at bounding box center [588, 155] width 54 height 21
click at [138, 71] on font "Etkinlik Detayları" at bounding box center [112, 67] width 85 height 14
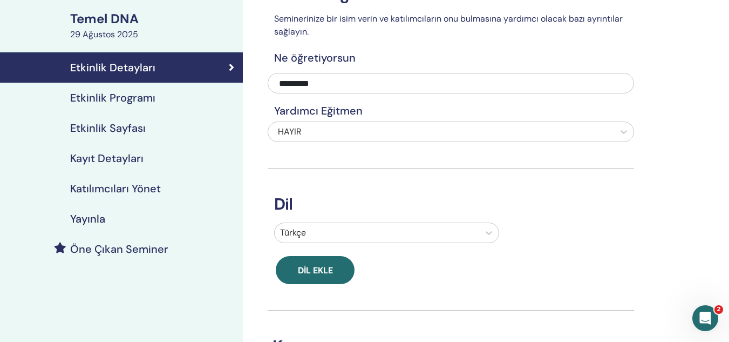
click at [325, 103] on div "Temel Bilgiler Seminerinize bir isim verin ve katılımcıların onu bulmasına yard…" at bounding box center [451, 223] width 366 height 531
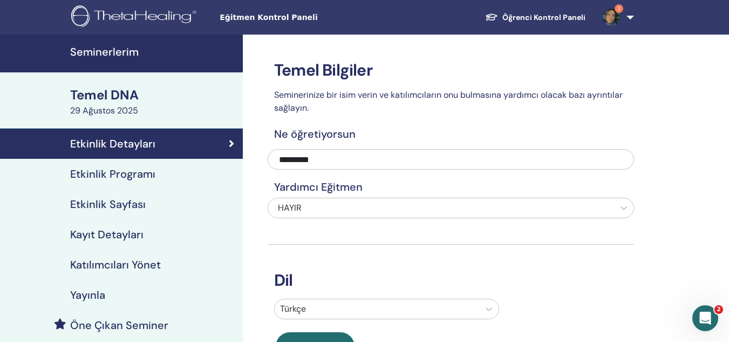
click at [123, 38] on link "Seminerlerim" at bounding box center [121, 54] width 243 height 38
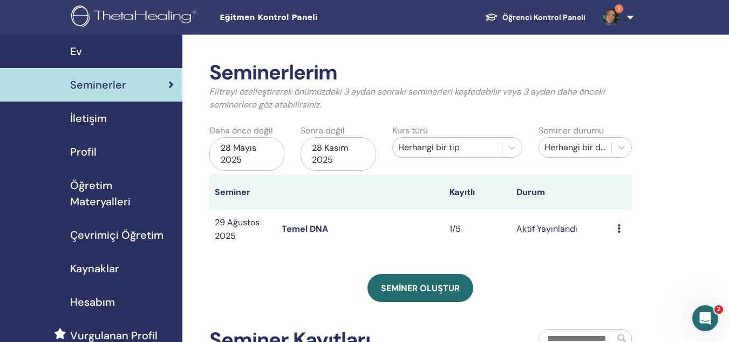
click at [278, 148] on div "28 Mayıs 2025" at bounding box center [246, 153] width 75 height 33
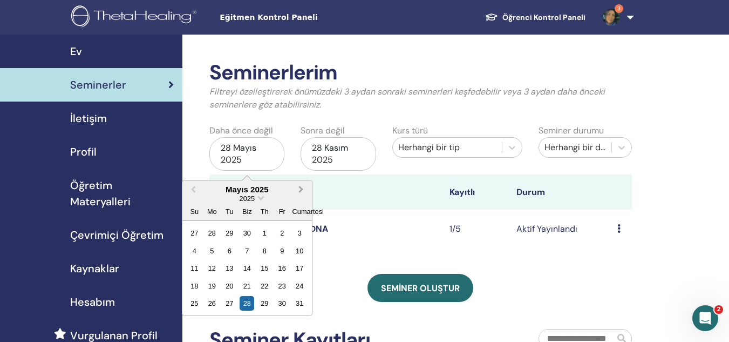
click at [301, 187] on span "Gelecek Ay" at bounding box center [301, 188] width 0 height 11
click at [213, 232] on div "1" at bounding box center [212, 233] width 15 height 15
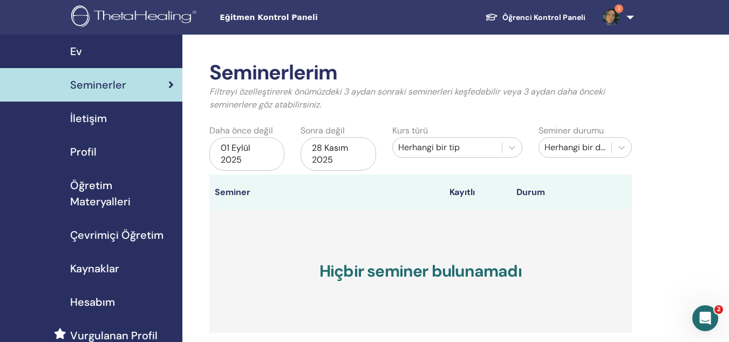
click at [356, 151] on div "28 Kasım 2025" at bounding box center [338, 153] width 75 height 33
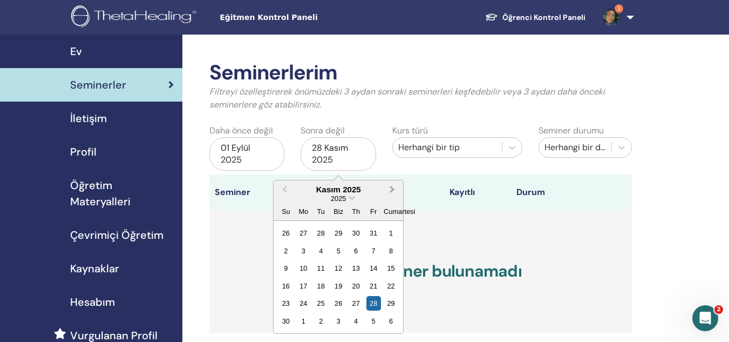
click at [394, 190] on button "Gelecek Ay" at bounding box center [393, 189] width 17 height 17
click at [284, 191] on span "Önceki Ay" at bounding box center [284, 188] width 0 height 11
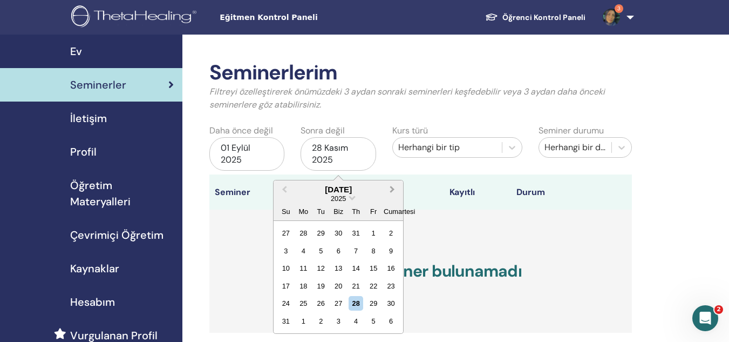
click at [396, 189] on button "Gelecek Ay" at bounding box center [393, 189] width 17 height 17
click at [357, 231] on div "4" at bounding box center [356, 233] width 15 height 15
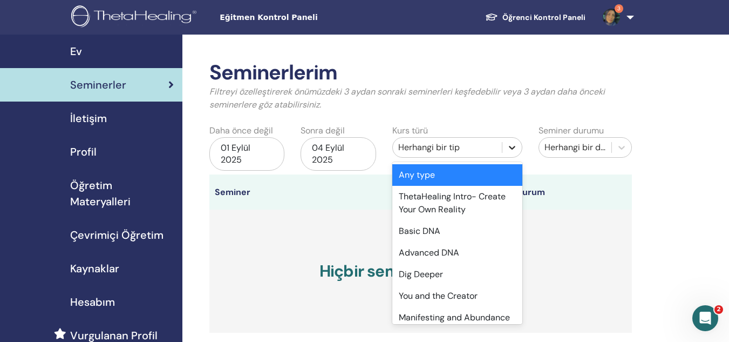
click at [512, 149] on icon at bounding box center [512, 148] width 6 height 4
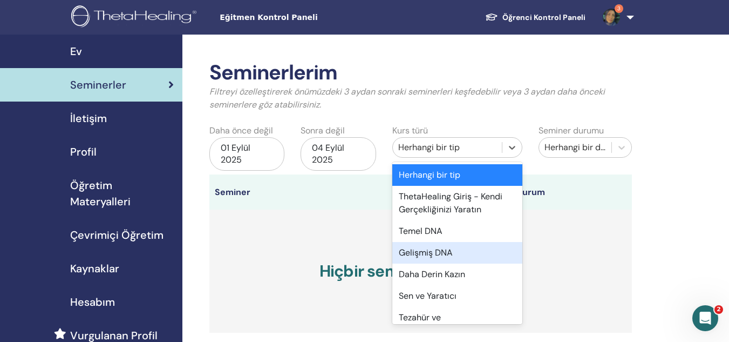
click at [446, 248] on font "Gelişmiş DNA" at bounding box center [426, 252] width 54 height 11
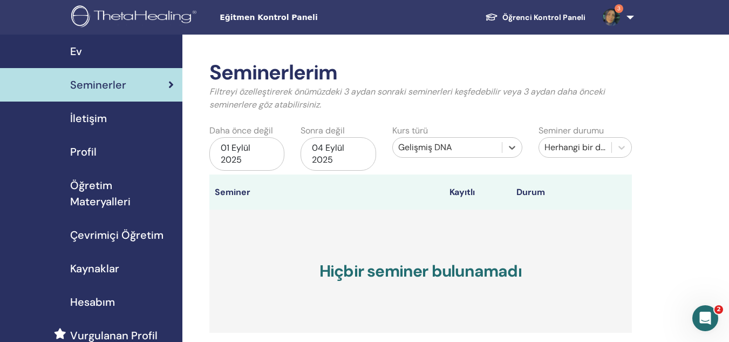
click at [582, 144] on font "Herhangi bir durum" at bounding box center [583, 146] width 77 height 11
click at [458, 240] on h3 "Hiçbir seminer bulunamadı" at bounding box center [420, 270] width 423 height 123
click at [95, 50] on div "Ev" at bounding box center [91, 51] width 165 height 16
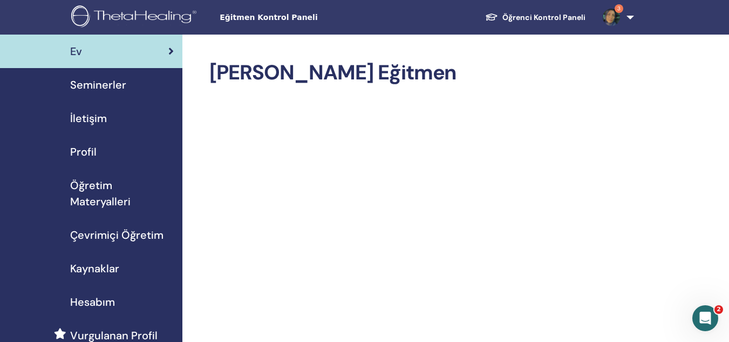
click at [85, 71] on link "Seminerler" at bounding box center [91, 84] width 182 height 33
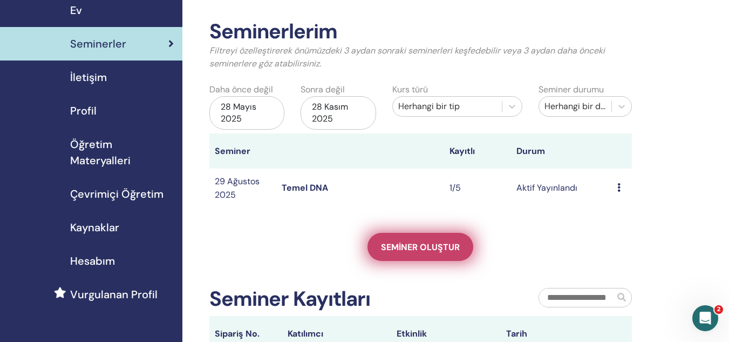
click at [418, 234] on link "Seminer oluştur" at bounding box center [421, 247] width 106 height 28
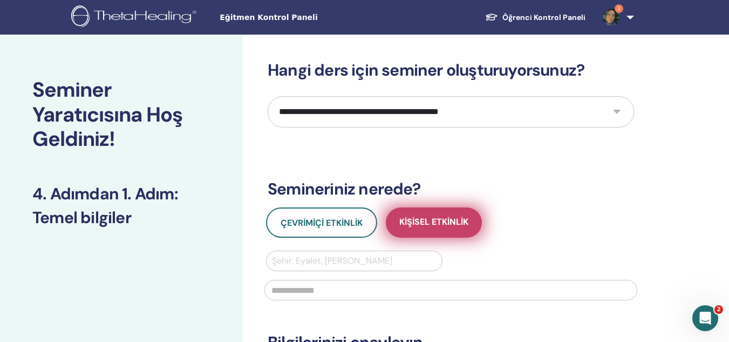
click at [421, 228] on span "Kişisel Etkinlik" at bounding box center [433, 222] width 69 height 13
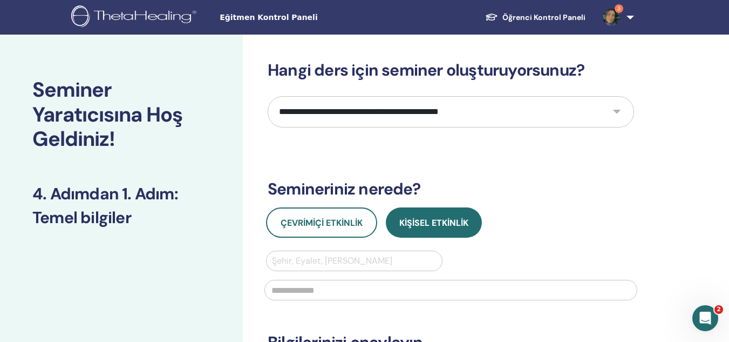
click at [452, 110] on select "**********" at bounding box center [451, 111] width 366 height 31
select select "*"
click at [268, 96] on select "**********" at bounding box center [451, 111] width 366 height 31
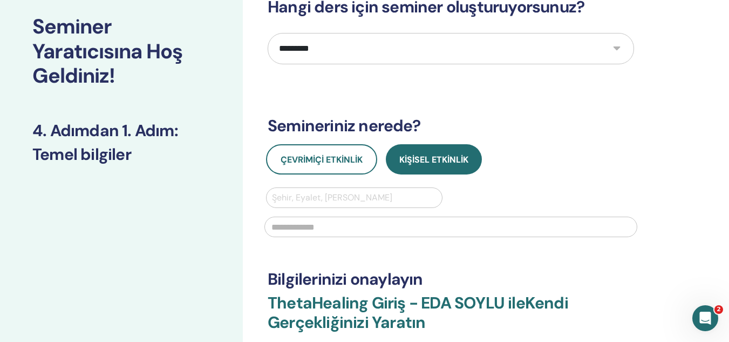
scroll to position [69, 0]
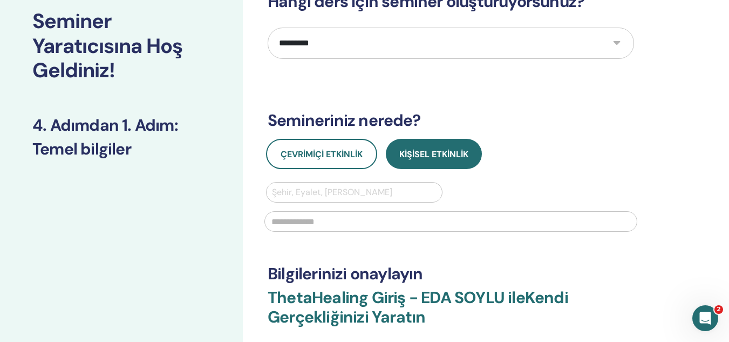
click at [320, 223] on input "text" at bounding box center [450, 221] width 373 height 21
type input "*******"
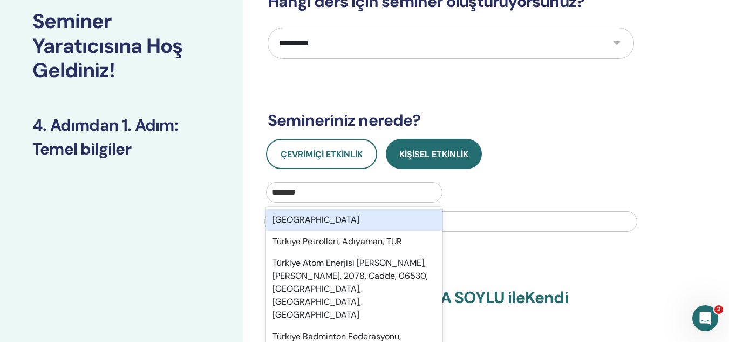
click at [322, 190] on div "*******" at bounding box center [354, 192] width 165 height 15
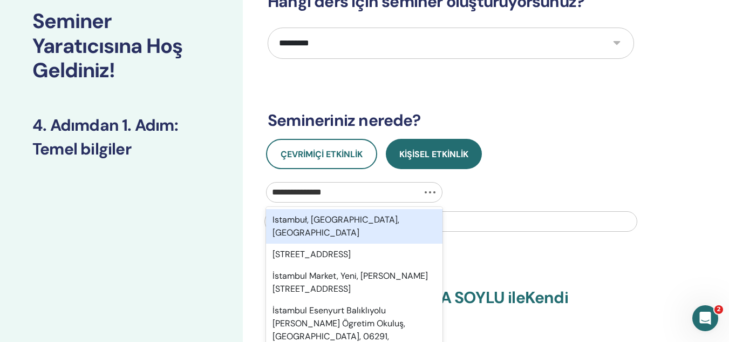
type input "**********"
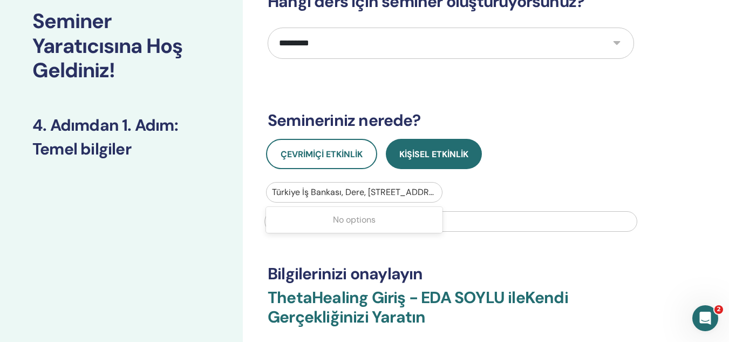
click at [376, 192] on div at bounding box center [354, 192] width 165 height 15
drag, startPoint x: 495, startPoint y: 233, endPoint x: 486, endPoint y: 217, distance: 18.6
click at [486, 217] on div "*******" at bounding box center [451, 220] width 386 height 36
click at [486, 217] on input "*******" at bounding box center [450, 221] width 373 height 21
type input "*"
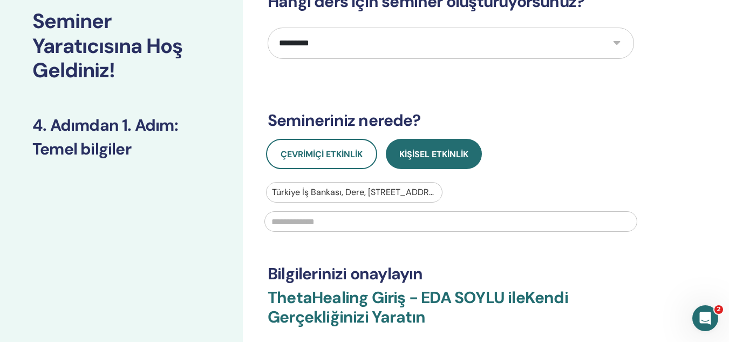
click at [486, 217] on input "text" at bounding box center [450, 221] width 373 height 21
click at [353, 214] on input "text" at bounding box center [450, 221] width 373 height 21
drag, startPoint x: 353, startPoint y: 214, endPoint x: 346, endPoint y: 194, distance: 20.8
click at [346, 194] on div "Türkiye İş Bankası, Dere, İstanbul Caddesi 5-7, 39300, Pınarhisar, Kırklareli, …" at bounding box center [451, 210] width 386 height 56
click at [346, 194] on div at bounding box center [354, 192] width 165 height 15
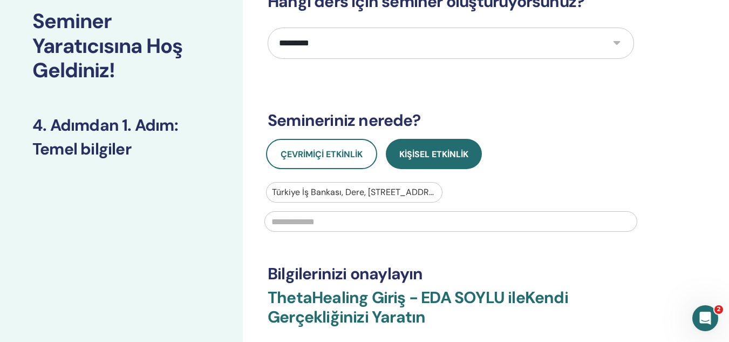
click at [346, 194] on div at bounding box center [354, 192] width 165 height 15
drag, startPoint x: 274, startPoint y: 191, endPoint x: 396, endPoint y: 203, distance: 123.1
click at [396, 203] on div "Use Up and Down to choose options, press Enter to select the currently focused …" at bounding box center [451, 210] width 386 height 56
click at [458, 220] on input "text" at bounding box center [450, 221] width 373 height 21
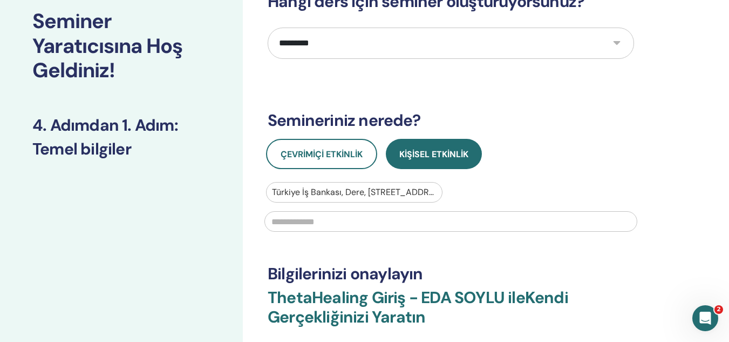
click at [458, 220] on input "text" at bounding box center [450, 221] width 373 height 21
click at [427, 192] on div at bounding box center [354, 192] width 165 height 15
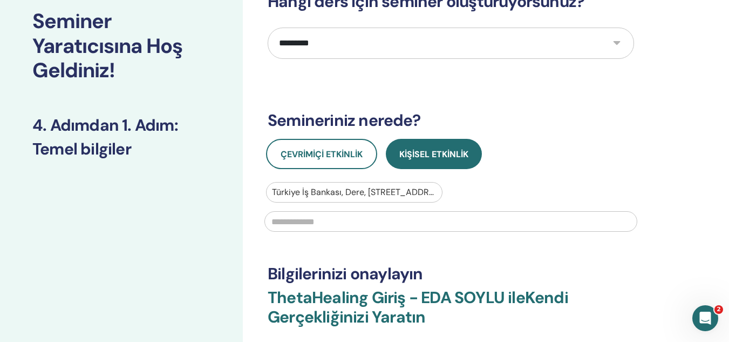
click at [427, 192] on div at bounding box center [354, 192] width 165 height 15
click at [386, 192] on div at bounding box center [354, 192] width 165 height 15
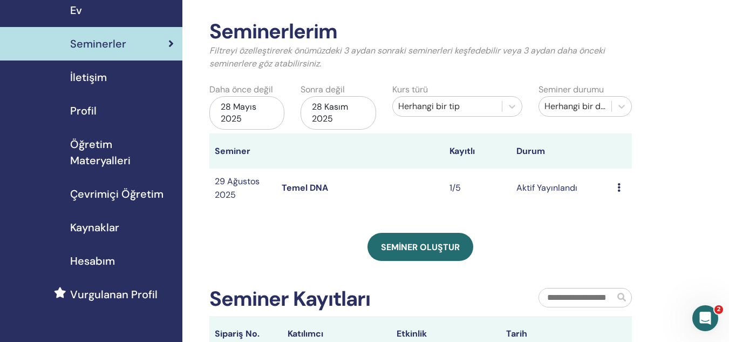
click at [226, 119] on font "28 Mayıs 2025" at bounding box center [239, 112] width 36 height 23
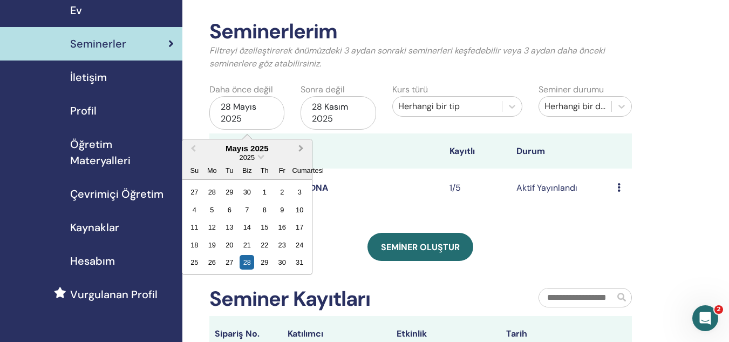
click at [303, 149] on button "Gelecek Ay" at bounding box center [302, 148] width 17 height 17
click at [214, 185] on div "1" at bounding box center [212, 192] width 15 height 15
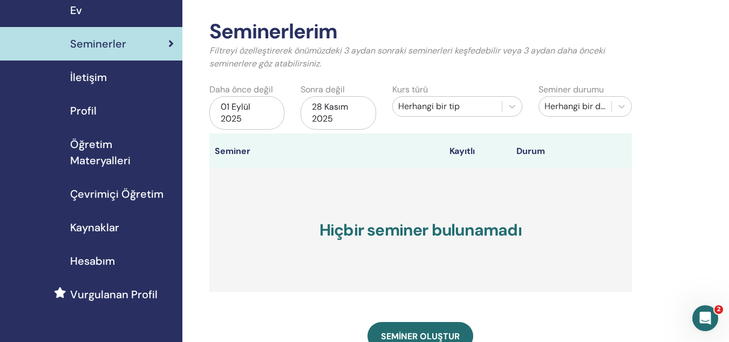
click at [340, 113] on div "28 Kasım 2025" at bounding box center [338, 112] width 75 height 33
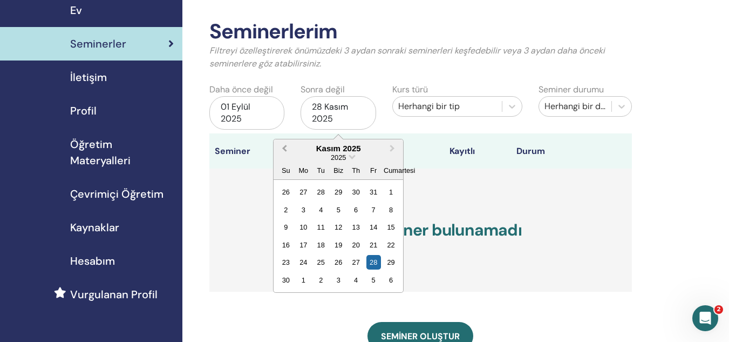
click at [284, 148] on span "Önceki Ay" at bounding box center [284, 147] width 0 height 11
click at [392, 145] on span "Gelecek Ay" at bounding box center [392, 147] width 0 height 11
click at [319, 189] on div "2" at bounding box center [321, 192] width 15 height 15
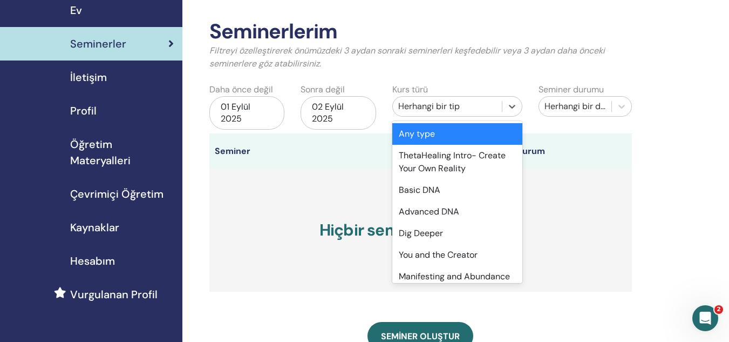
click at [439, 110] on font "Herhangi bir tip" at bounding box center [429, 105] width 62 height 11
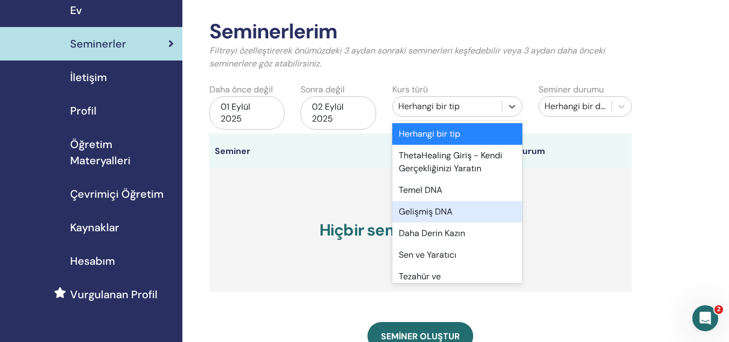
click at [440, 213] on font "Gelişmiş DNA" at bounding box center [426, 211] width 54 height 11
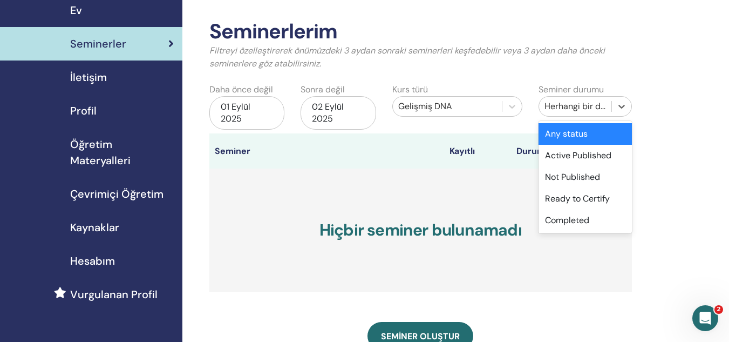
click at [575, 111] on font "Herhangi bir durum" at bounding box center [583, 105] width 77 height 11
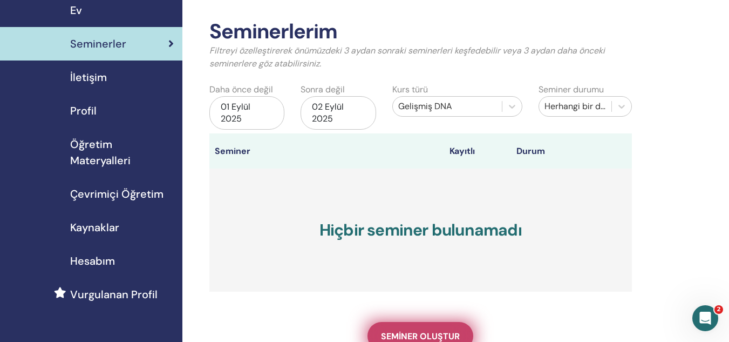
click at [417, 329] on link "Seminer oluştur" at bounding box center [421, 336] width 106 height 28
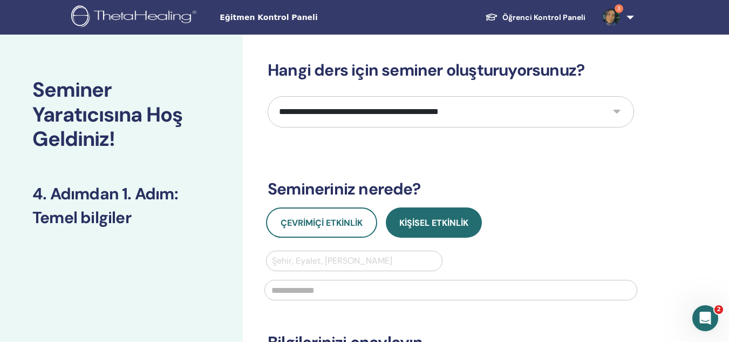
click at [357, 287] on input "text" at bounding box center [450, 290] width 373 height 21
type input "*******"
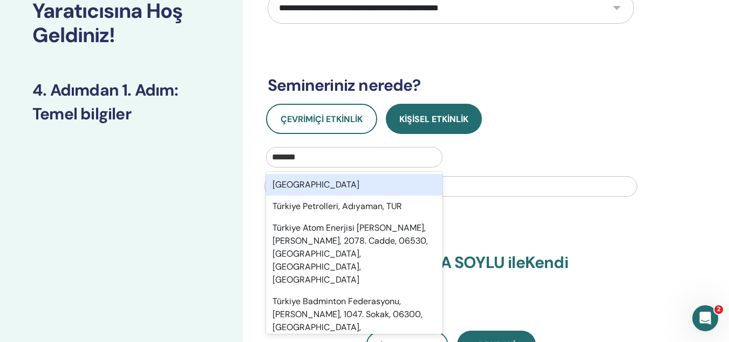
scroll to position [104, 0]
click at [351, 185] on div "Türkiye" at bounding box center [354, 184] width 176 height 22
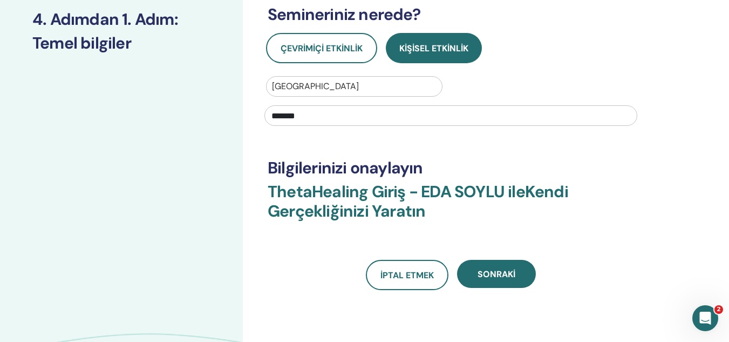
scroll to position [212, 0]
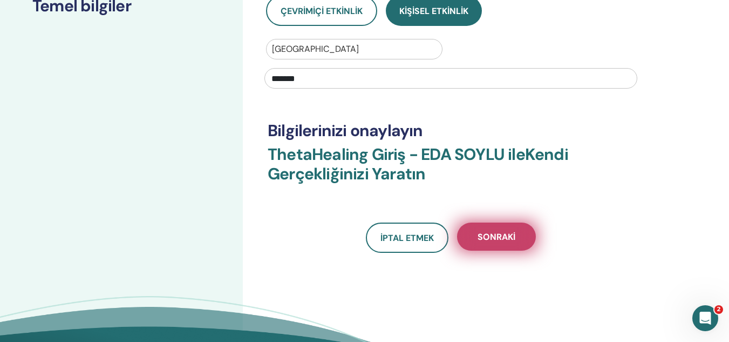
click at [510, 226] on button "Sonraki" at bounding box center [496, 236] width 79 height 28
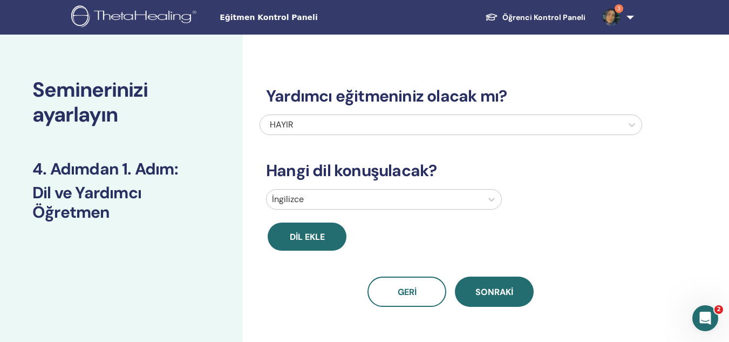
scroll to position [2, 0]
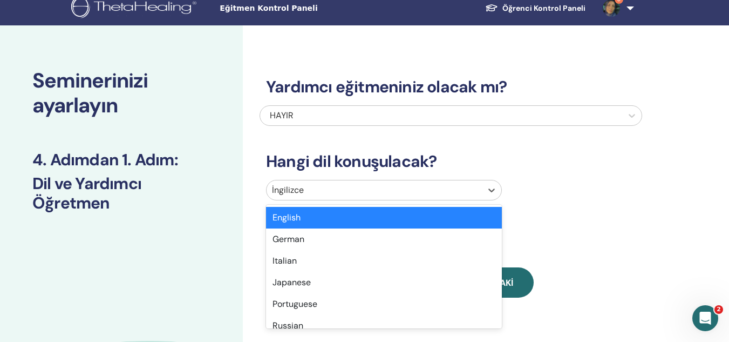
click at [336, 200] on div "option English selected, 1 of 47. 47 results available. Use Up and Down to choo…" at bounding box center [384, 190] width 236 height 21
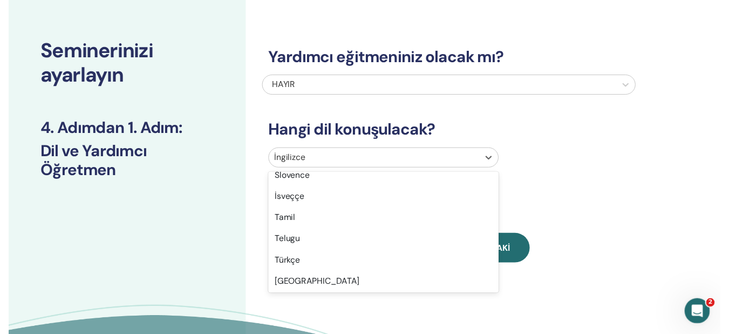
scroll to position [828, 0]
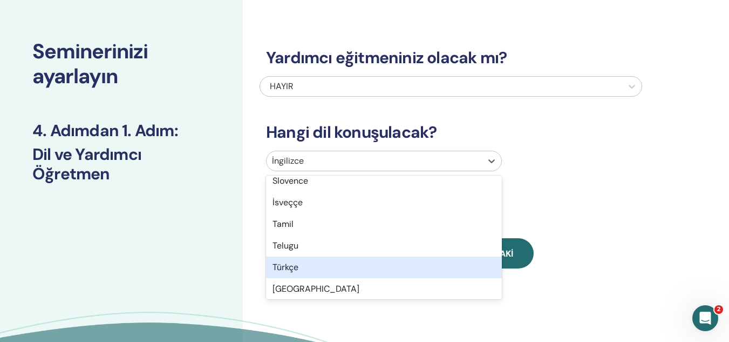
click at [307, 277] on div "Türkçe" at bounding box center [384, 267] width 236 height 22
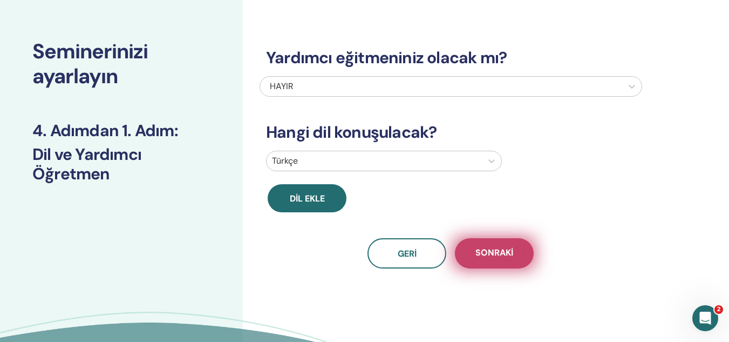
click at [474, 244] on button "Sonraki" at bounding box center [494, 253] width 79 height 30
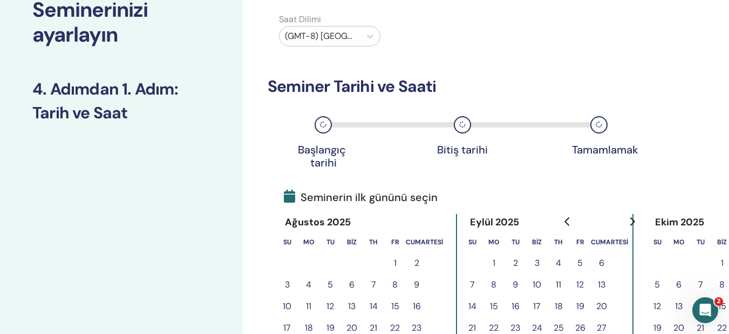
scroll to position [85, 0]
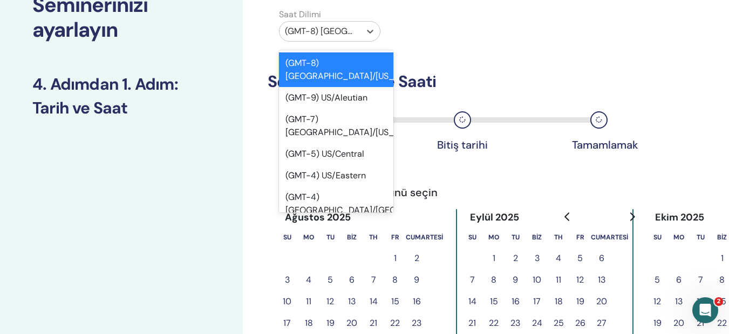
click at [345, 32] on div at bounding box center [320, 31] width 70 height 15
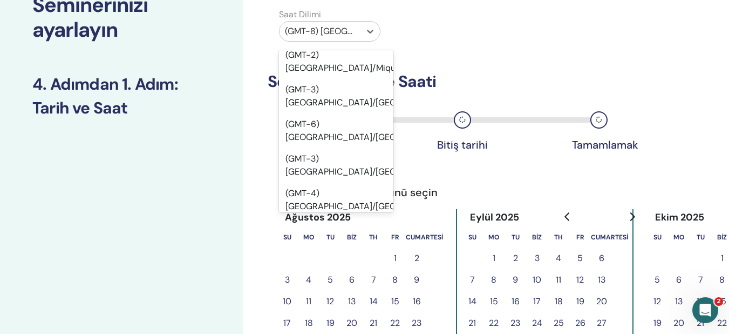
scroll to position [6987, 0]
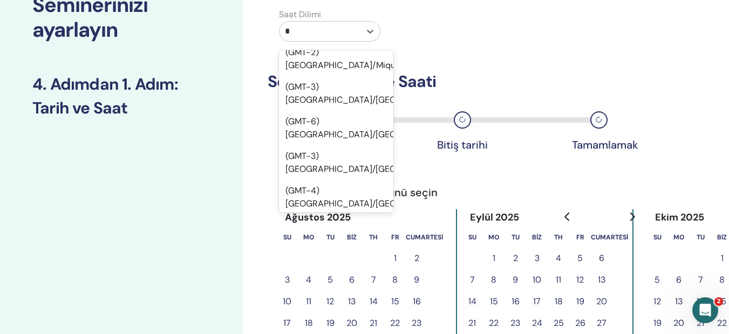
type input "**"
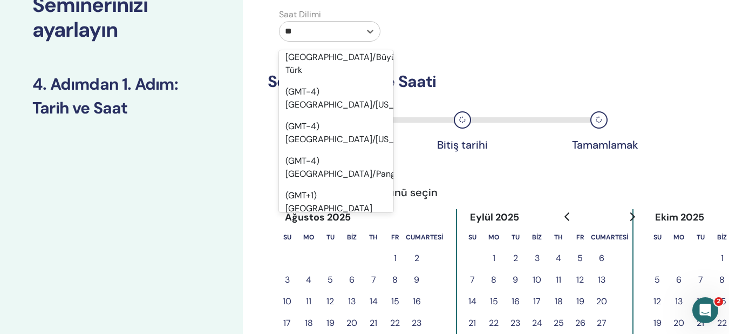
click at [326, 224] on font "(GMT+3) Türkiye" at bounding box center [328, 236] width 87 height 24
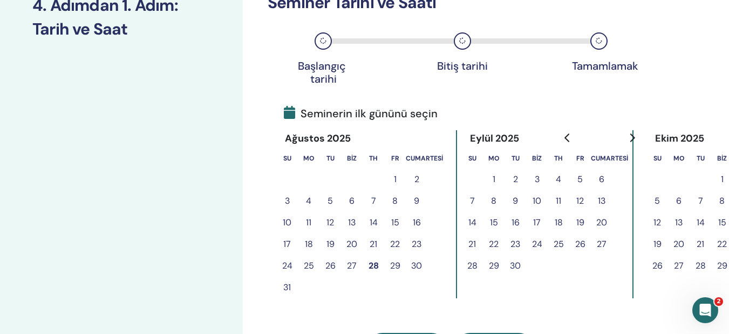
scroll to position [206, 0]
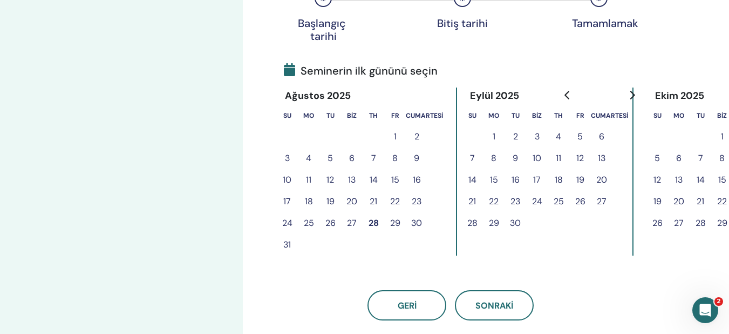
click at [489, 131] on button "1" at bounding box center [494, 137] width 22 height 22
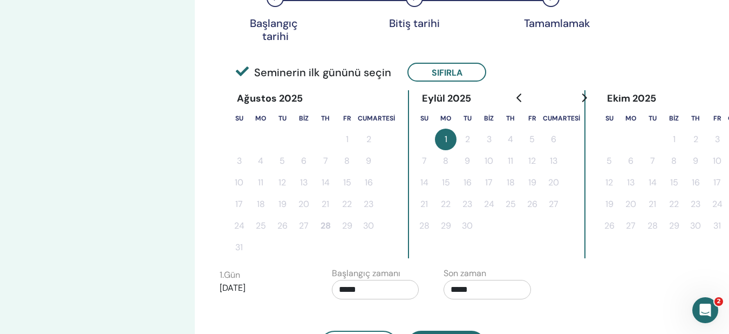
scroll to position [206, 47]
click at [580, 96] on icon "Gelecek aya git" at bounding box center [584, 97] width 9 height 9
click at [300, 140] on tr "1 2 3 4 5 6" at bounding box center [312, 139] width 167 height 22
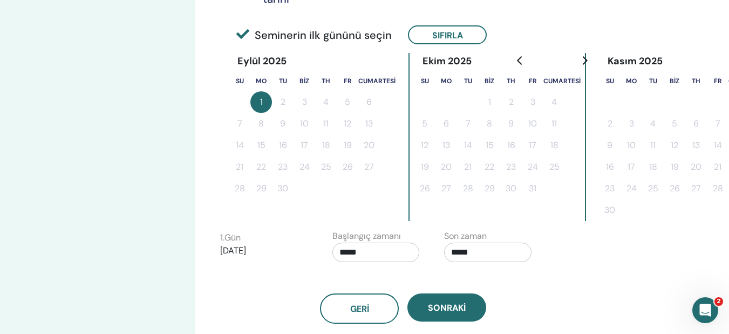
scroll to position [258, 47]
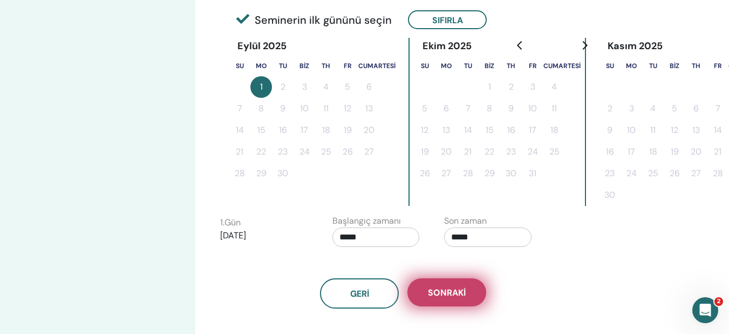
click at [431, 284] on button "Sonraki" at bounding box center [446, 292] width 79 height 28
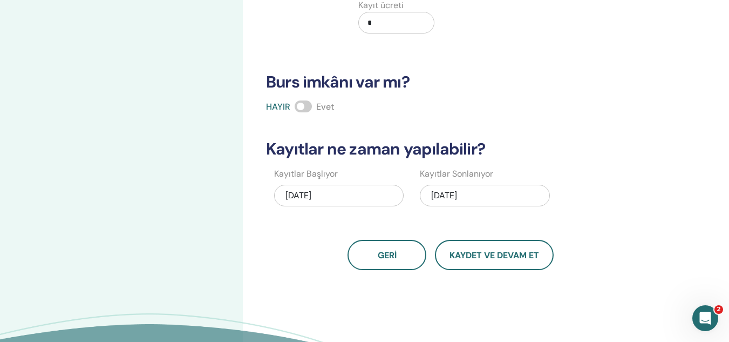
scroll to position [216, 0]
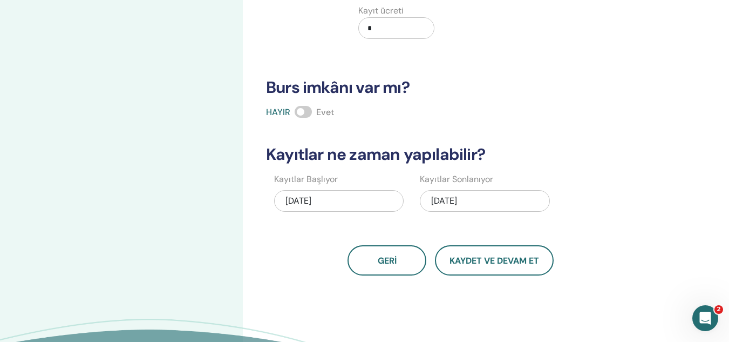
click at [457, 199] on font "09/01/2025" at bounding box center [444, 200] width 26 height 11
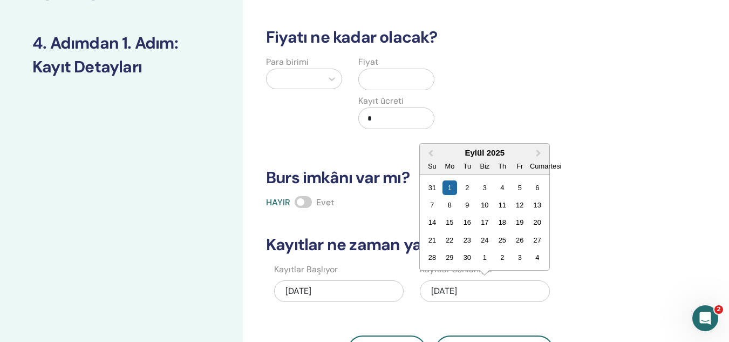
scroll to position [128, 0]
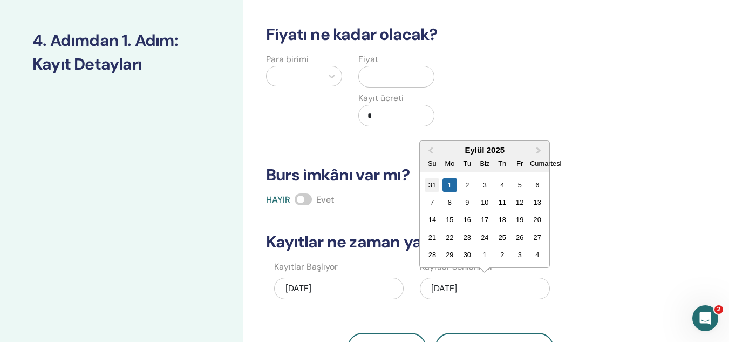
click at [435, 182] on font "31" at bounding box center [432, 185] width 8 height 8
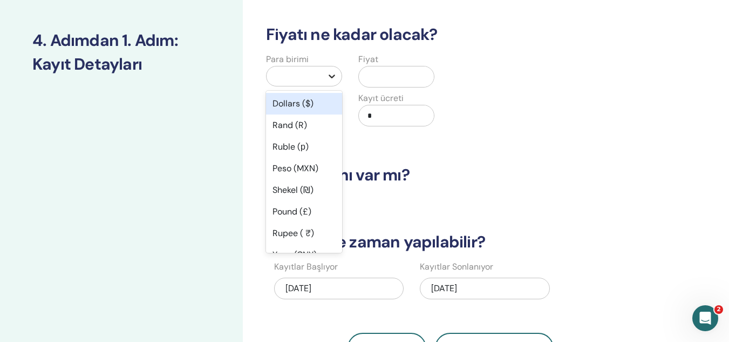
click at [329, 75] on icon at bounding box center [332, 76] width 6 height 4
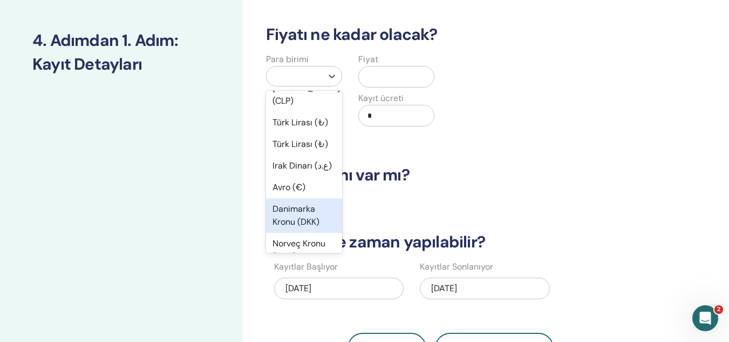
scroll to position [920, 0]
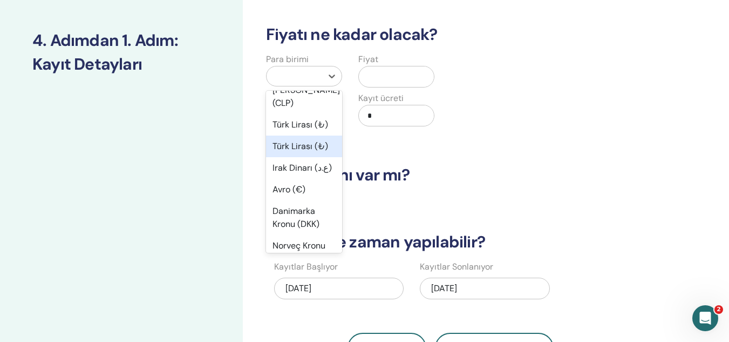
click at [288, 152] on font "Türk Lirası (₺)" at bounding box center [301, 145] width 56 height 11
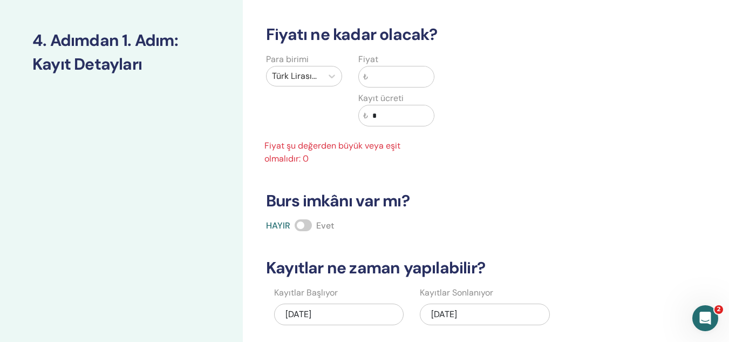
click at [373, 76] on input "text" at bounding box center [401, 76] width 66 height 21
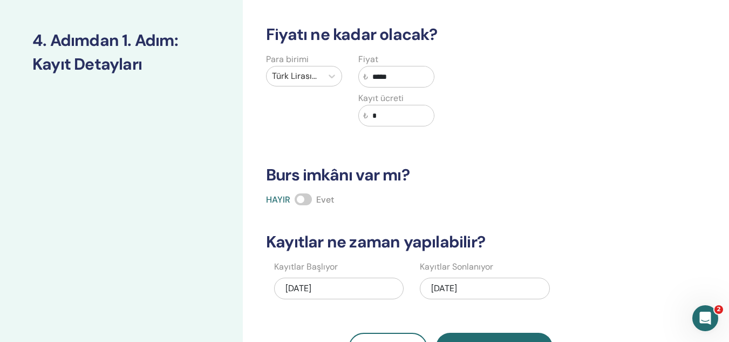
type input "*****"
click at [389, 116] on input "*" at bounding box center [401, 115] width 66 height 21
type input "*"
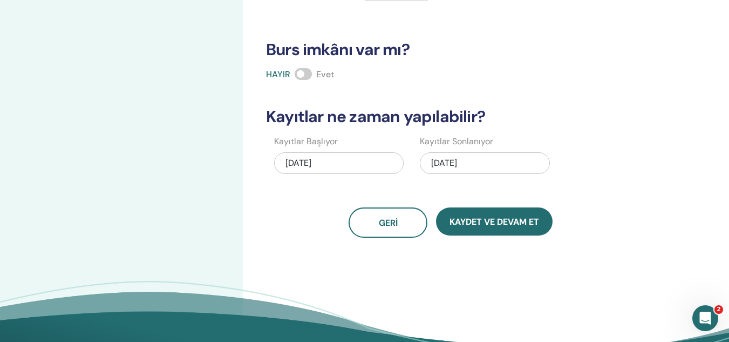
scroll to position [254, 0]
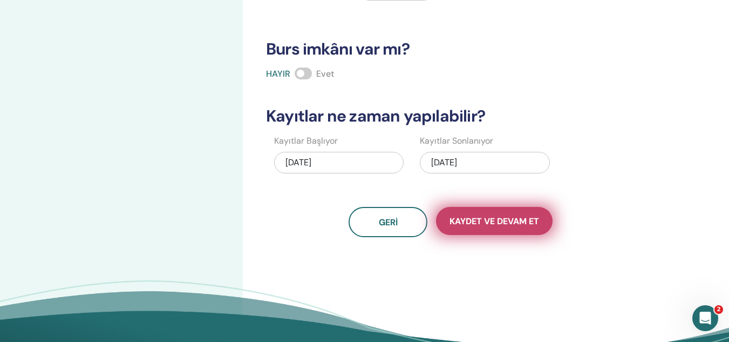
type input "***"
click at [475, 219] on font "Kaydet ve Devam Et" at bounding box center [495, 220] width 90 height 11
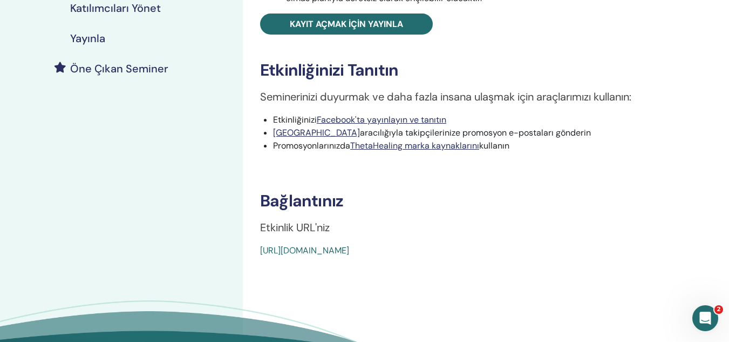
scroll to position [276, 0]
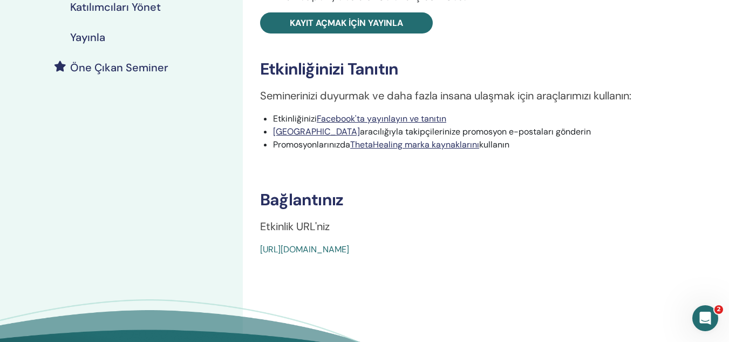
drag, startPoint x: 257, startPoint y: 249, endPoint x: 553, endPoint y: 246, distance: 295.7
click at [553, 246] on div "ThetaHealing Giriş - [PERSON_NAME]liğinizi Yaratın Etkinlik Türü Şahsen Olay Du…" at bounding box center [485, 20] width 473 height 471
copy font "[URL][DOMAIN_NAME]"
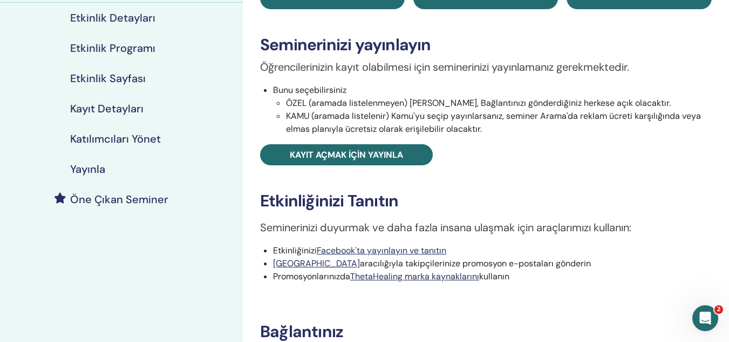
scroll to position [141, 0]
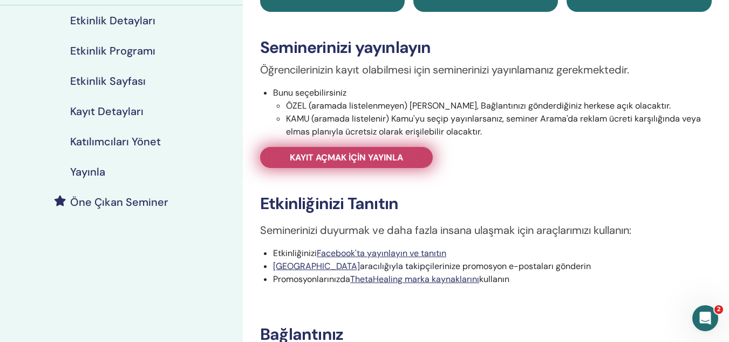
click at [394, 157] on font "Kayıt açmak için yayınla" at bounding box center [346, 157] width 113 height 11
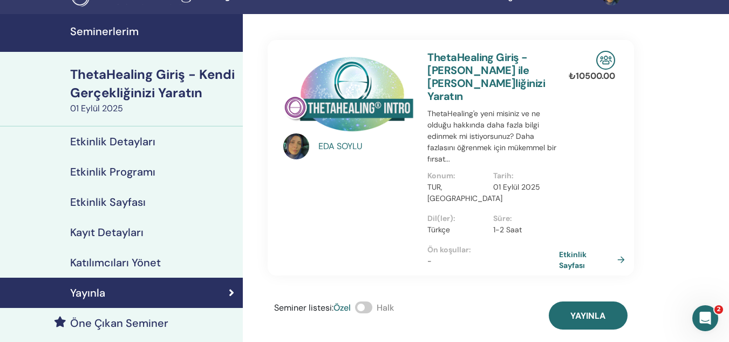
scroll to position [18, 0]
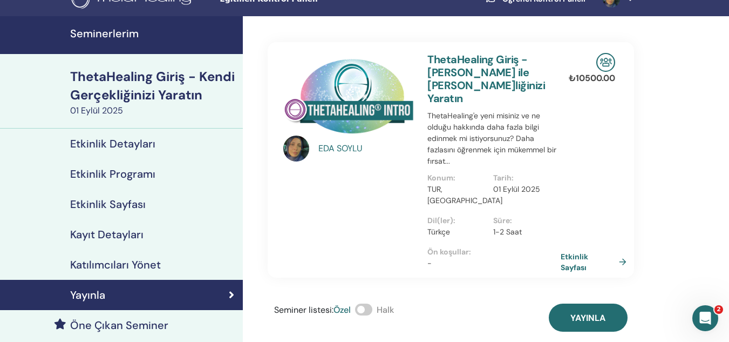
click at [561, 252] on font "Etkinlik Sayfası" at bounding box center [575, 262] width 28 height 20
click at [113, 146] on font "Etkinlik Detayları" at bounding box center [112, 144] width 85 height 14
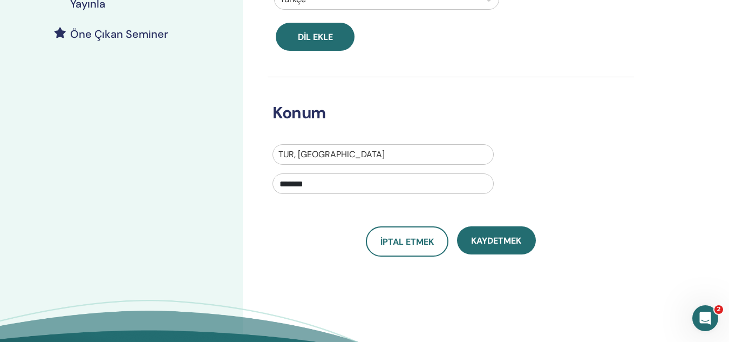
scroll to position [311, 0]
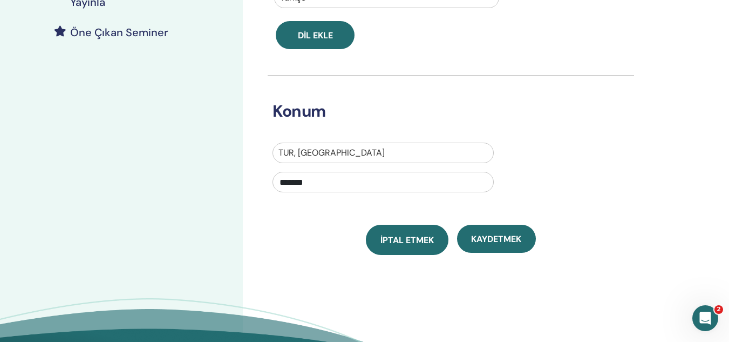
click at [416, 242] on font "İptal etmek" at bounding box center [406, 239] width 53 height 11
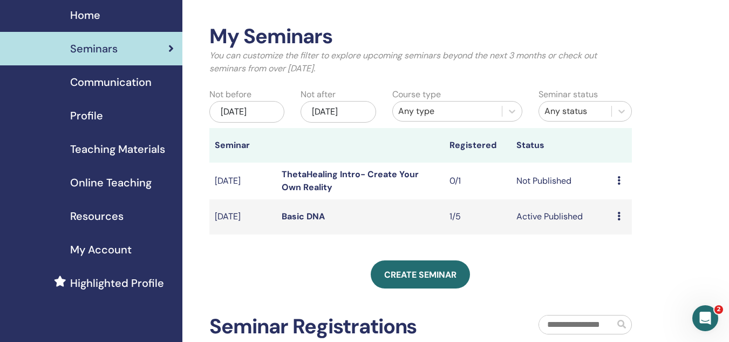
click at [616, 192] on td "Preview Edit Attendees Cancel" at bounding box center [622, 180] width 20 height 37
click at [620, 185] on icon at bounding box center [618, 180] width 3 height 9
click at [543, 262] on div "My Seminars You can customize the filter to explore upcoming seminars beyond th…" at bounding box center [420, 218] width 423 height 388
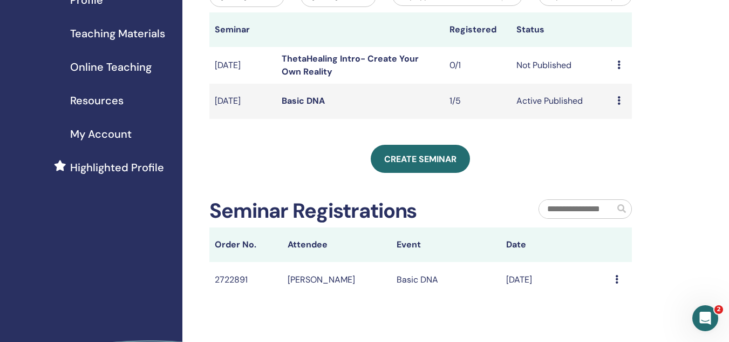
scroll to position [148, 0]
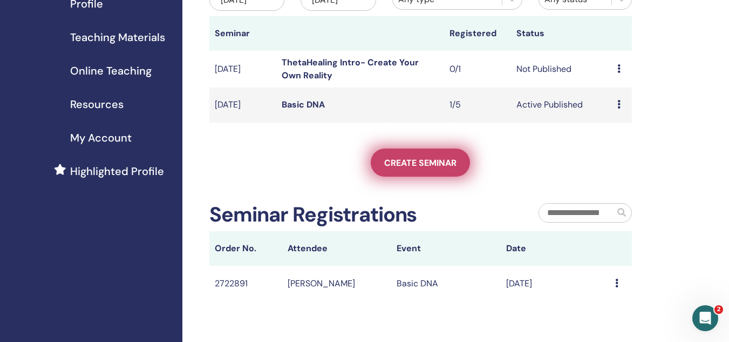
click at [443, 168] on span "Create seminar" at bounding box center [420, 162] width 72 height 11
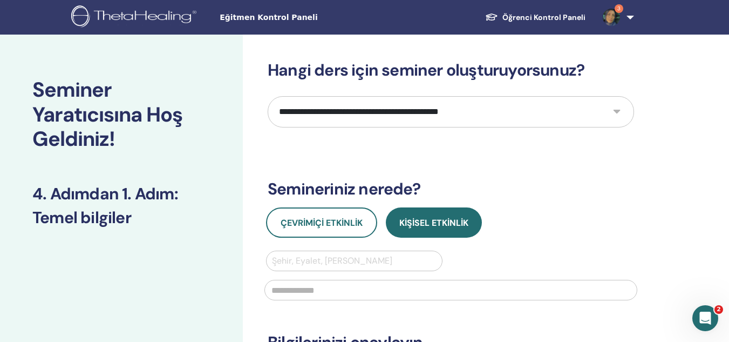
click at [501, 113] on select "**********" at bounding box center [451, 111] width 366 height 31
select select "*"
click at [268, 96] on select "**********" at bounding box center [451, 111] width 366 height 31
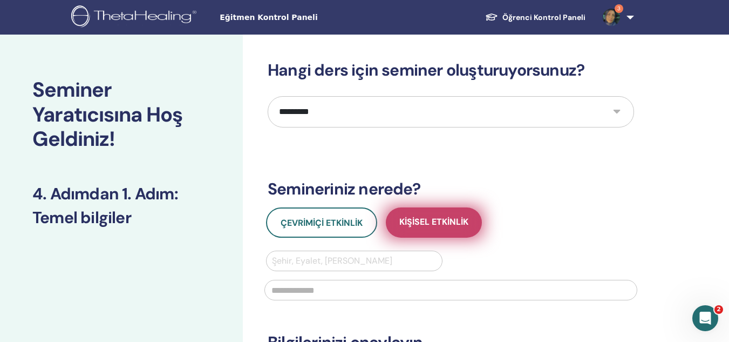
click at [416, 227] on font "Kişisel Etkinlik" at bounding box center [433, 221] width 69 height 11
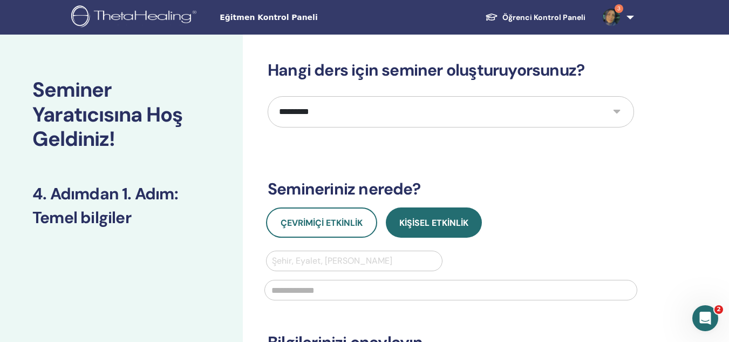
click at [389, 287] on input "text" at bounding box center [450, 290] width 373 height 21
type input "*******"
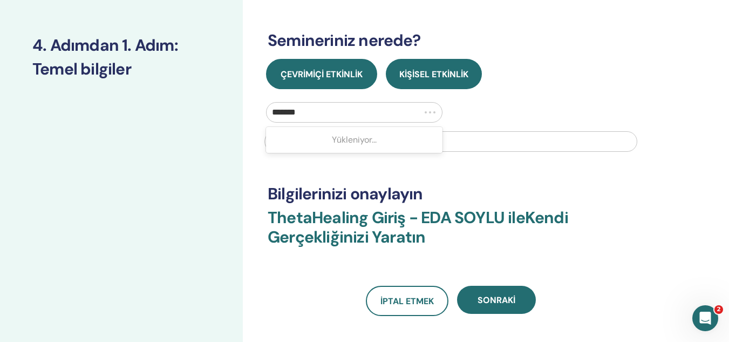
scroll to position [149, 0]
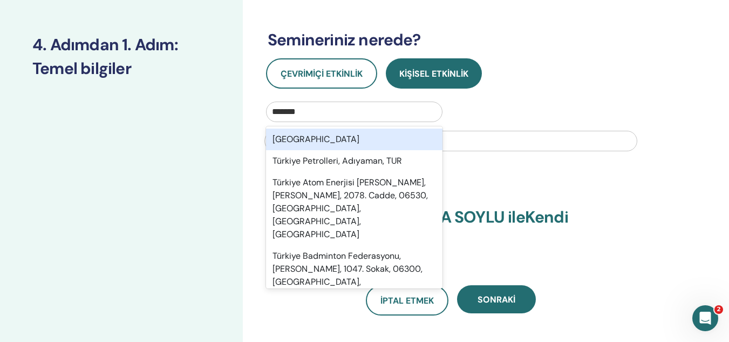
click at [333, 137] on div "Türkiye" at bounding box center [354, 139] width 176 height 22
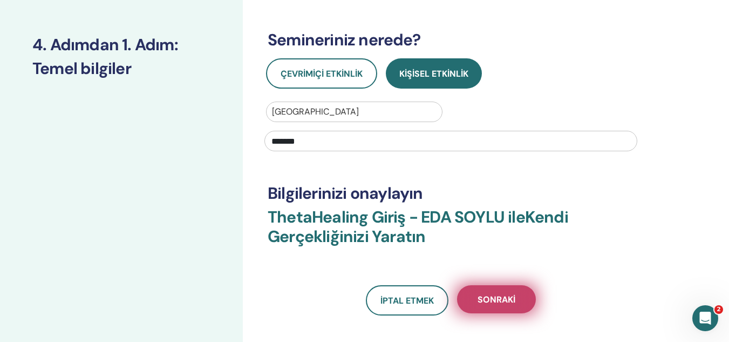
click at [487, 296] on font "Sonraki" at bounding box center [497, 299] width 38 height 11
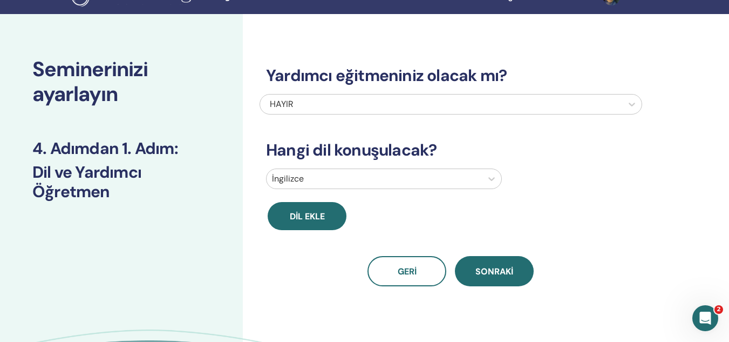
scroll to position [21, 0]
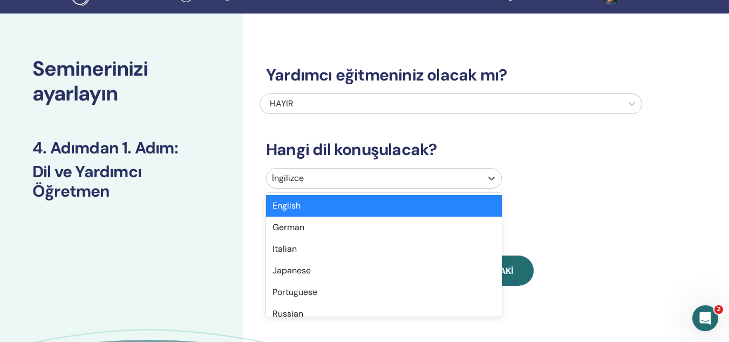
click at [441, 182] on div at bounding box center [374, 178] width 205 height 15
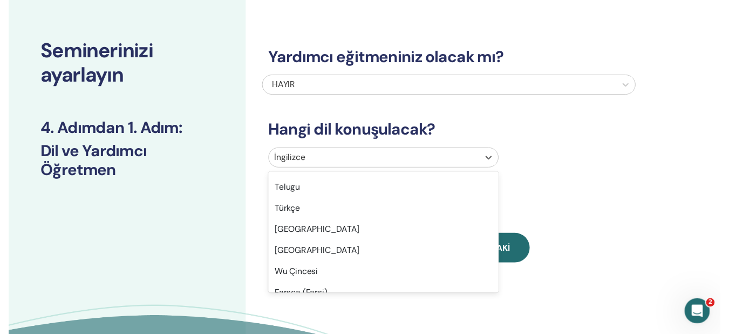
scroll to position [883, 0]
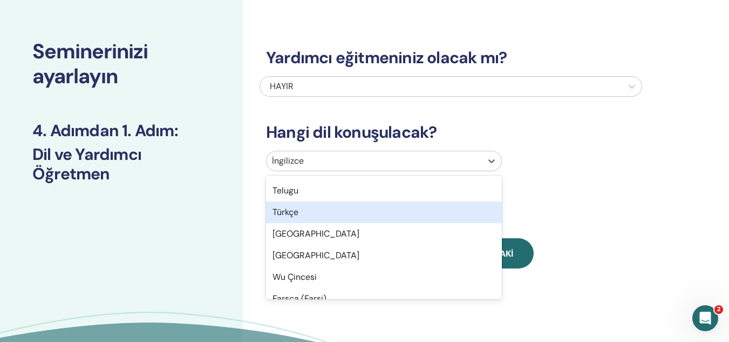
click at [292, 211] on font "Türkçe" at bounding box center [286, 211] width 26 height 11
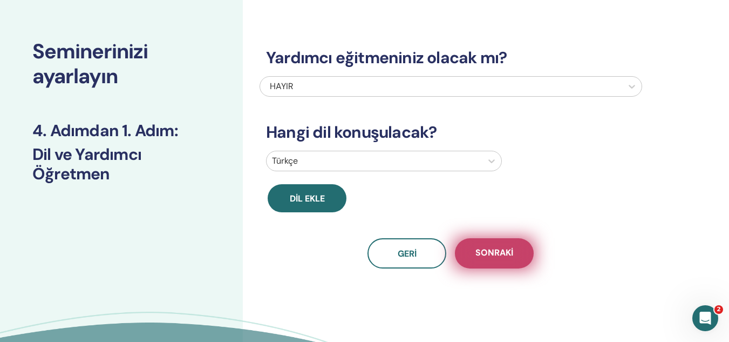
click at [506, 253] on font "Sonraki" at bounding box center [494, 252] width 38 height 11
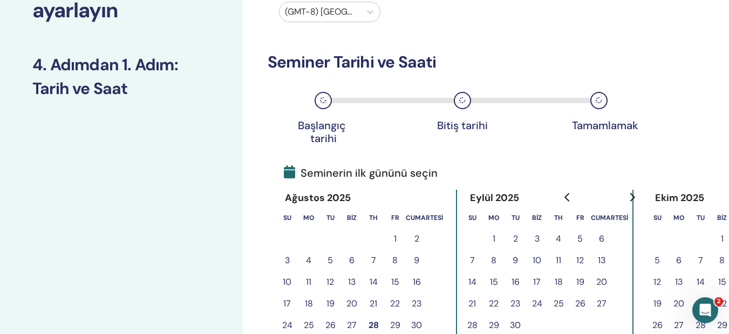
scroll to position [105, 0]
click at [496, 241] on button "1" at bounding box center [494, 238] width 22 height 22
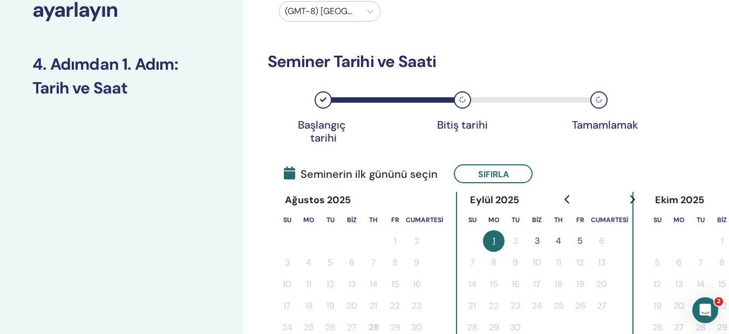
click at [539, 240] on font "3" at bounding box center [537, 240] width 5 height 11
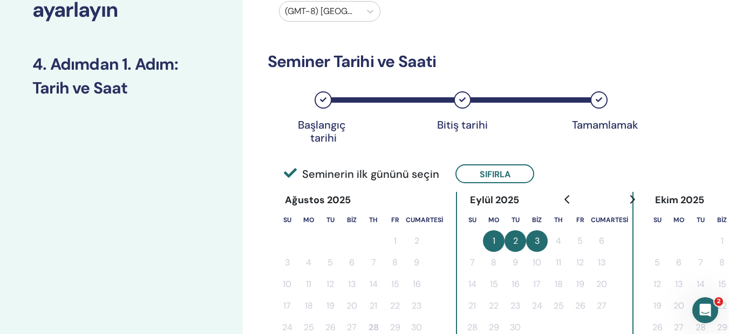
scroll to position [0, 0]
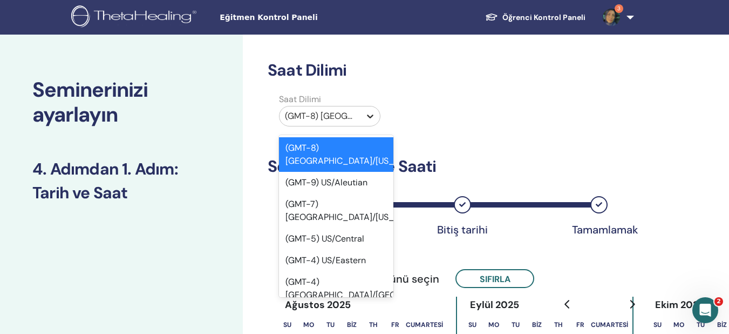
click at [369, 119] on icon at bounding box center [370, 116] width 11 height 11
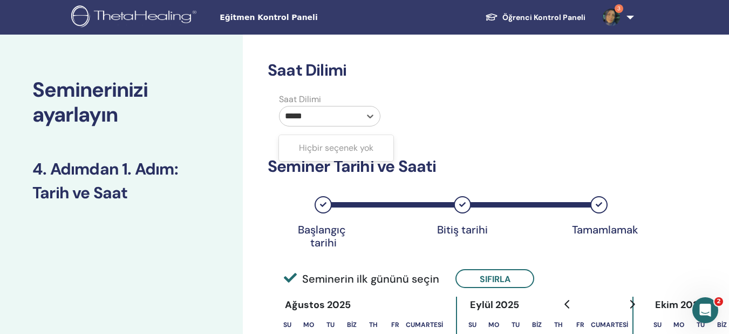
type input "****"
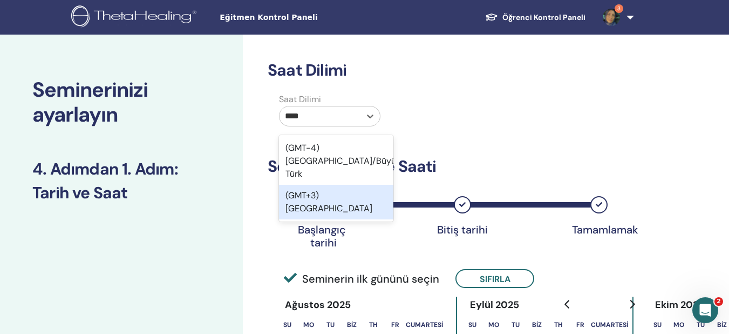
click at [331, 189] on font "(GMT+3) Türkiye" at bounding box center [328, 201] width 87 height 24
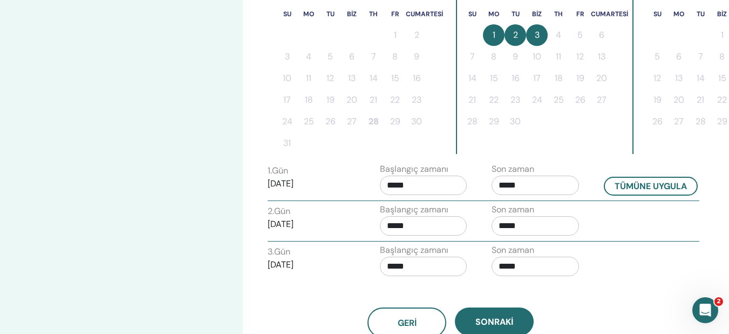
scroll to position [312, 0]
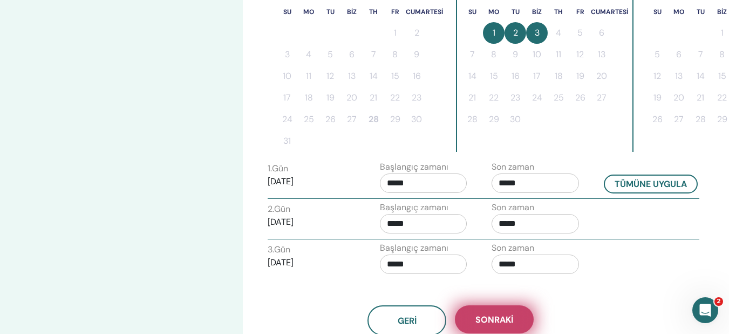
click at [484, 306] on button "Sonraki" at bounding box center [494, 319] width 79 height 28
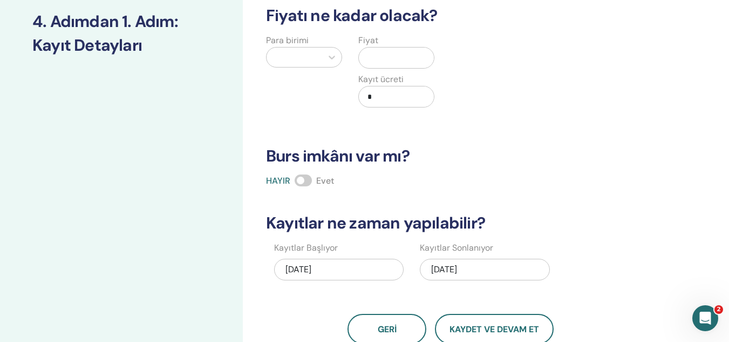
scroll to position [148, 0]
click at [438, 269] on font "09/03/2025" at bounding box center [444, 268] width 26 height 11
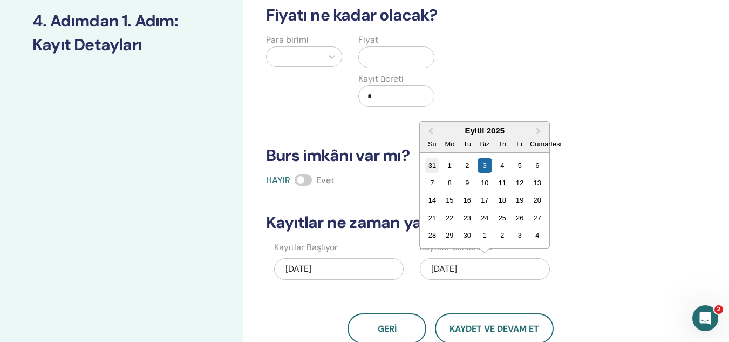
click at [432, 164] on font "31" at bounding box center [432, 165] width 8 height 8
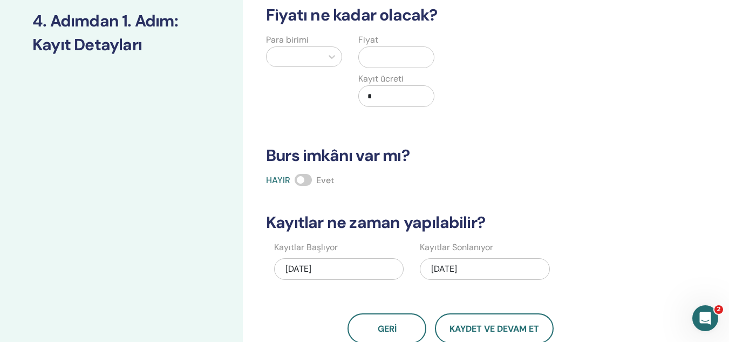
click at [305, 60] on div at bounding box center [294, 56] width 45 height 15
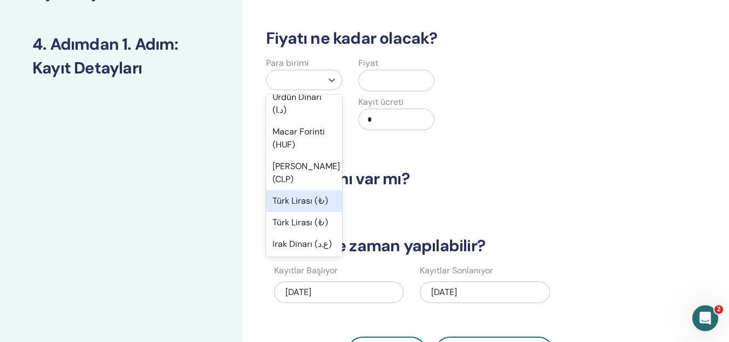
scroll to position [876, 0]
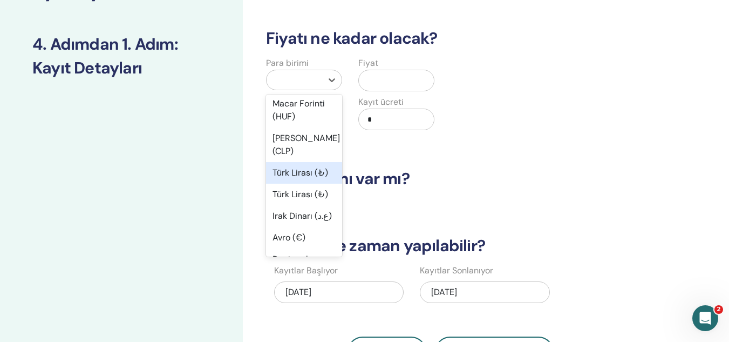
click at [288, 183] on div "Türk Lirası (₺)" at bounding box center [304, 173] width 76 height 22
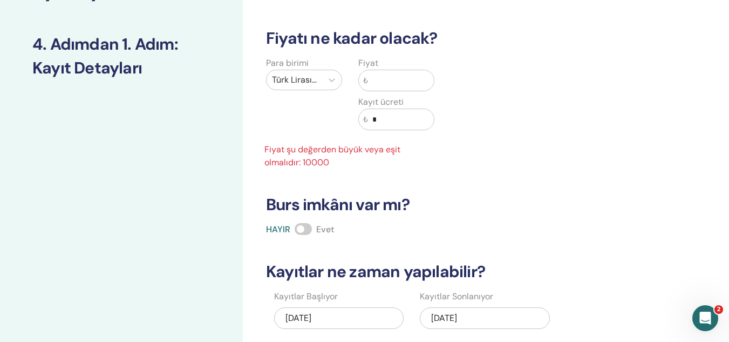
click at [377, 81] on input "text" at bounding box center [401, 80] width 66 height 21
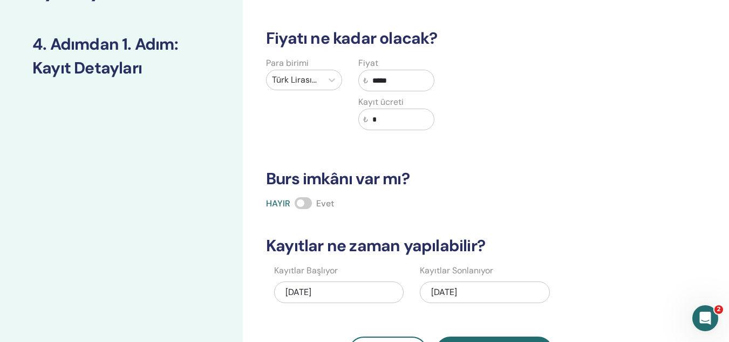
type input "*****"
click at [395, 114] on input "*" at bounding box center [401, 119] width 66 height 21
type input "*"
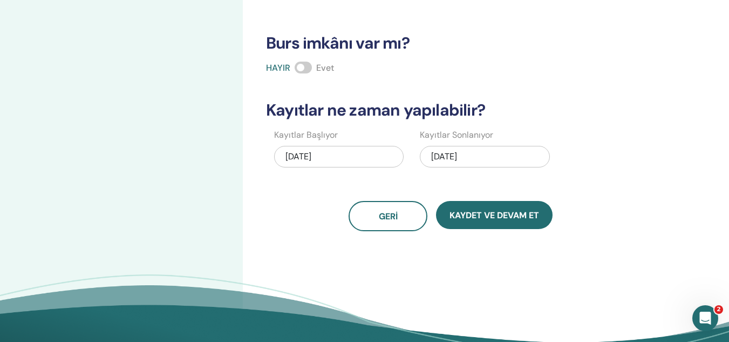
scroll to position [262, 0]
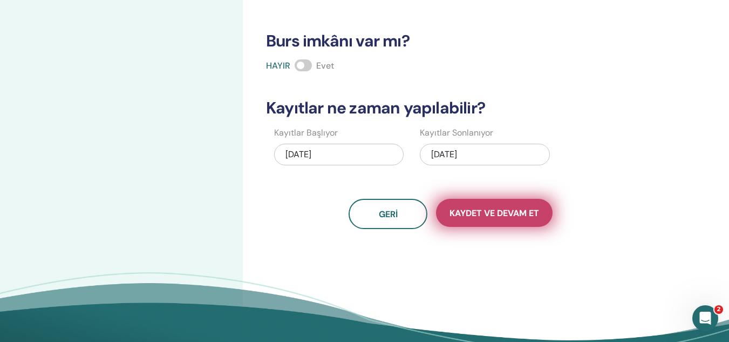
type input "***"
click at [459, 204] on button "Kaydet ve Devam Et" at bounding box center [494, 213] width 117 height 28
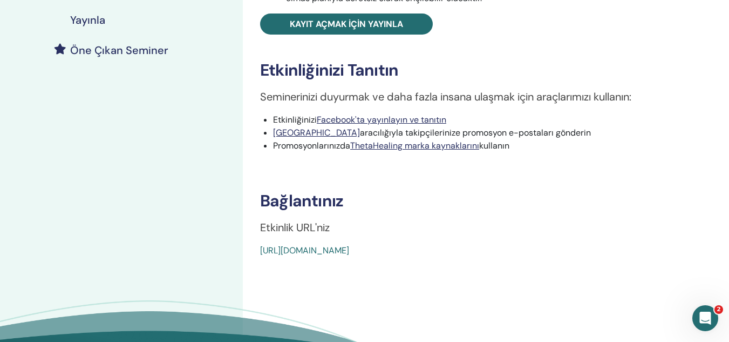
scroll to position [275, 0]
drag, startPoint x: 257, startPoint y: 250, endPoint x: 509, endPoint y: 255, distance: 251.5
click at [509, 255] on div "Gelişmiş DNA Etkinlik Türü Şahsen Olay Durumu Yayınlanmadı Kayıtlar 0/1 Seminer…" at bounding box center [485, 20] width 473 height 471
copy font "[URL][DOMAIN_NAME]"
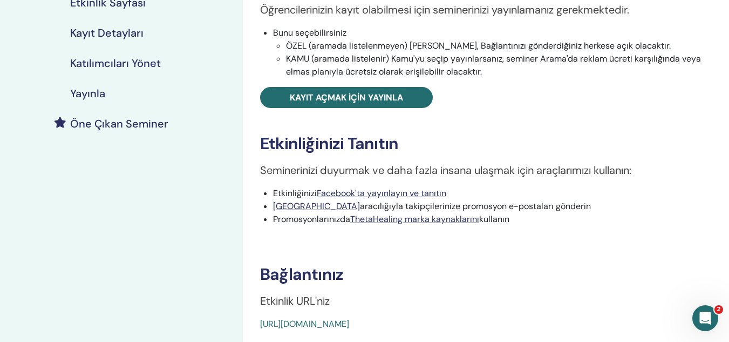
scroll to position [200, 0]
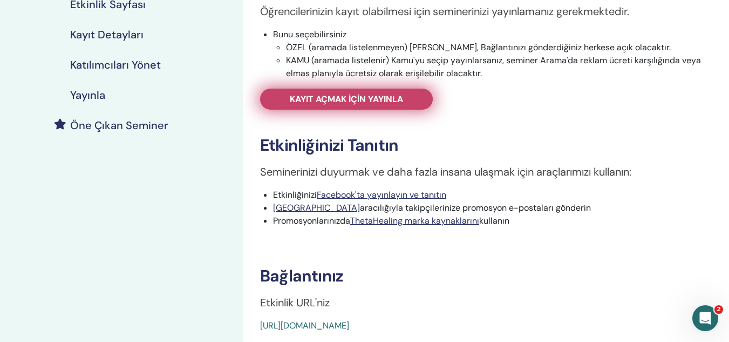
click at [410, 107] on link "Kayıt açmak için yayınla" at bounding box center [346, 99] width 173 height 21
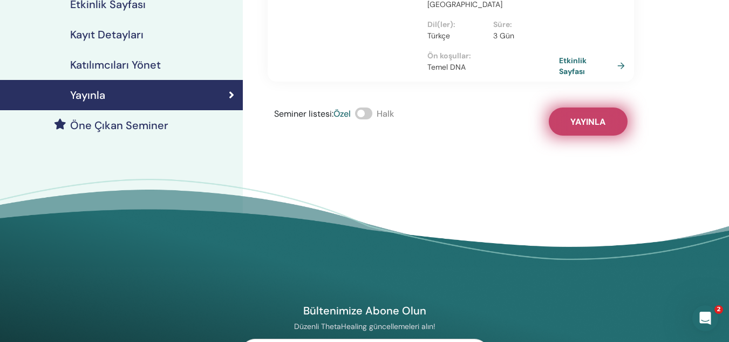
click at [595, 116] on font "Yayınla" at bounding box center [587, 121] width 35 height 11
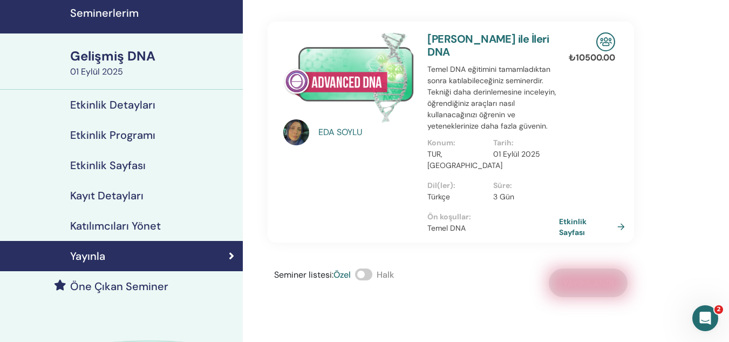
scroll to position [28, 0]
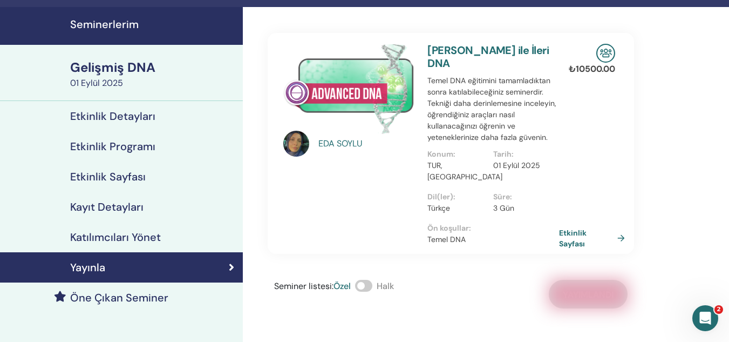
click at [142, 229] on link "Katılımcıları Yönet" at bounding box center [121, 237] width 243 height 30
